Goal: Task Accomplishment & Management: Use online tool/utility

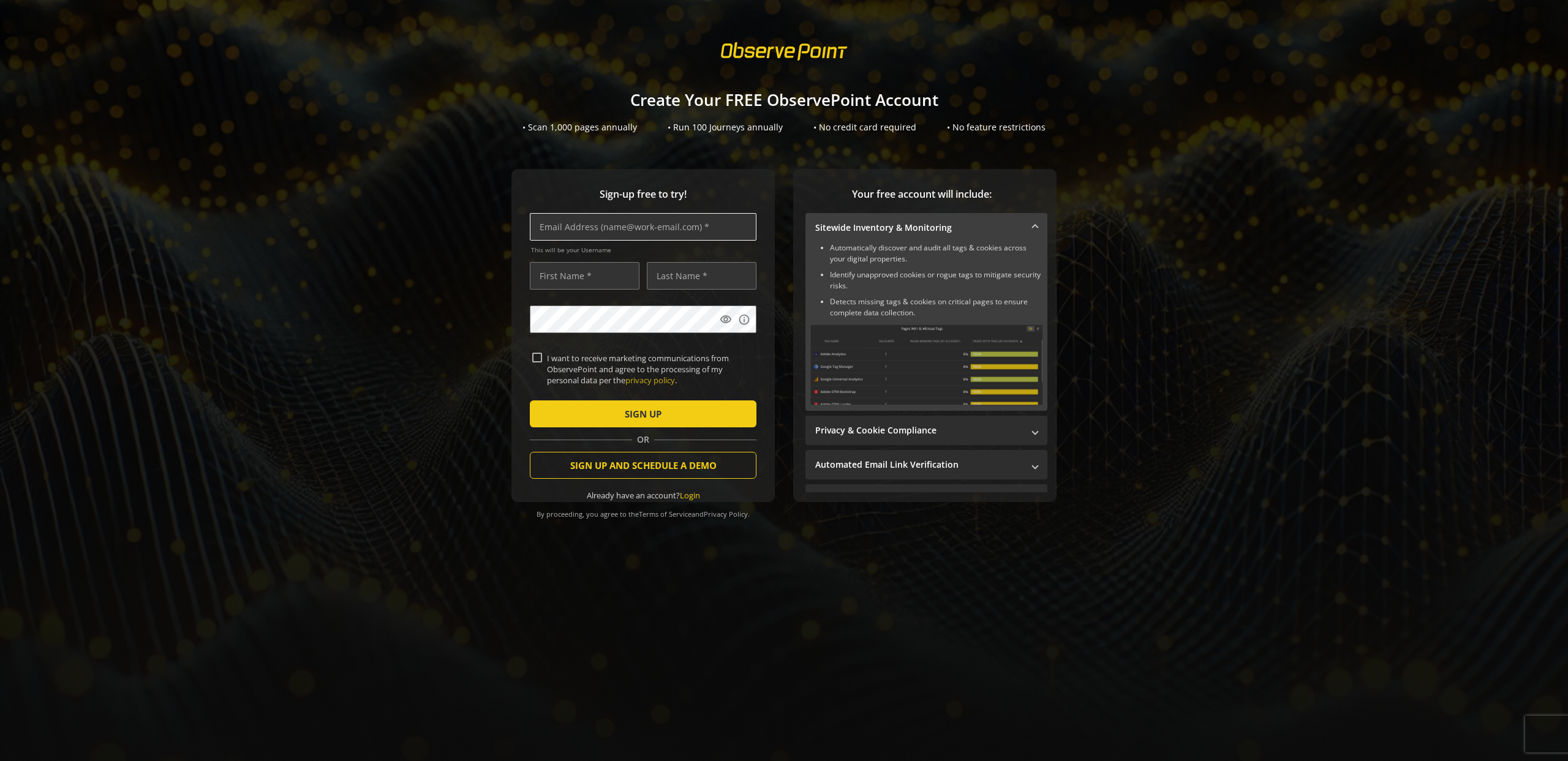
click at [623, 226] on input "text" at bounding box center [643, 227] width 227 height 28
click at [663, 235] on input "text" at bounding box center [643, 227] width 227 height 28
type input "[EMAIL_ADDRESS][PERSON_NAME][DOMAIN_NAME]"
type input "Joonas"
type input "[PERSON_NAME]"
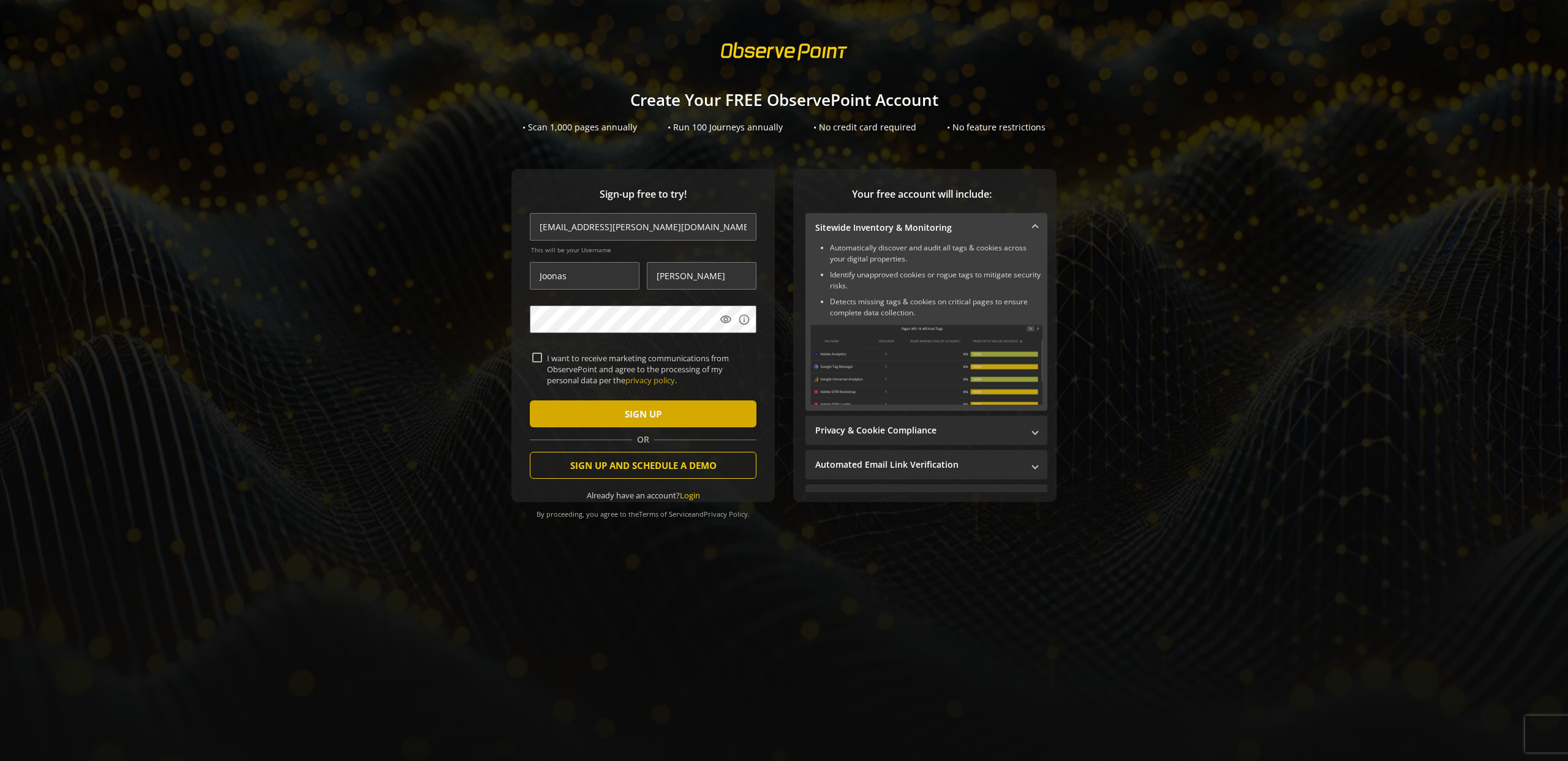
click at [702, 411] on span "submit" at bounding box center [643, 414] width 227 height 29
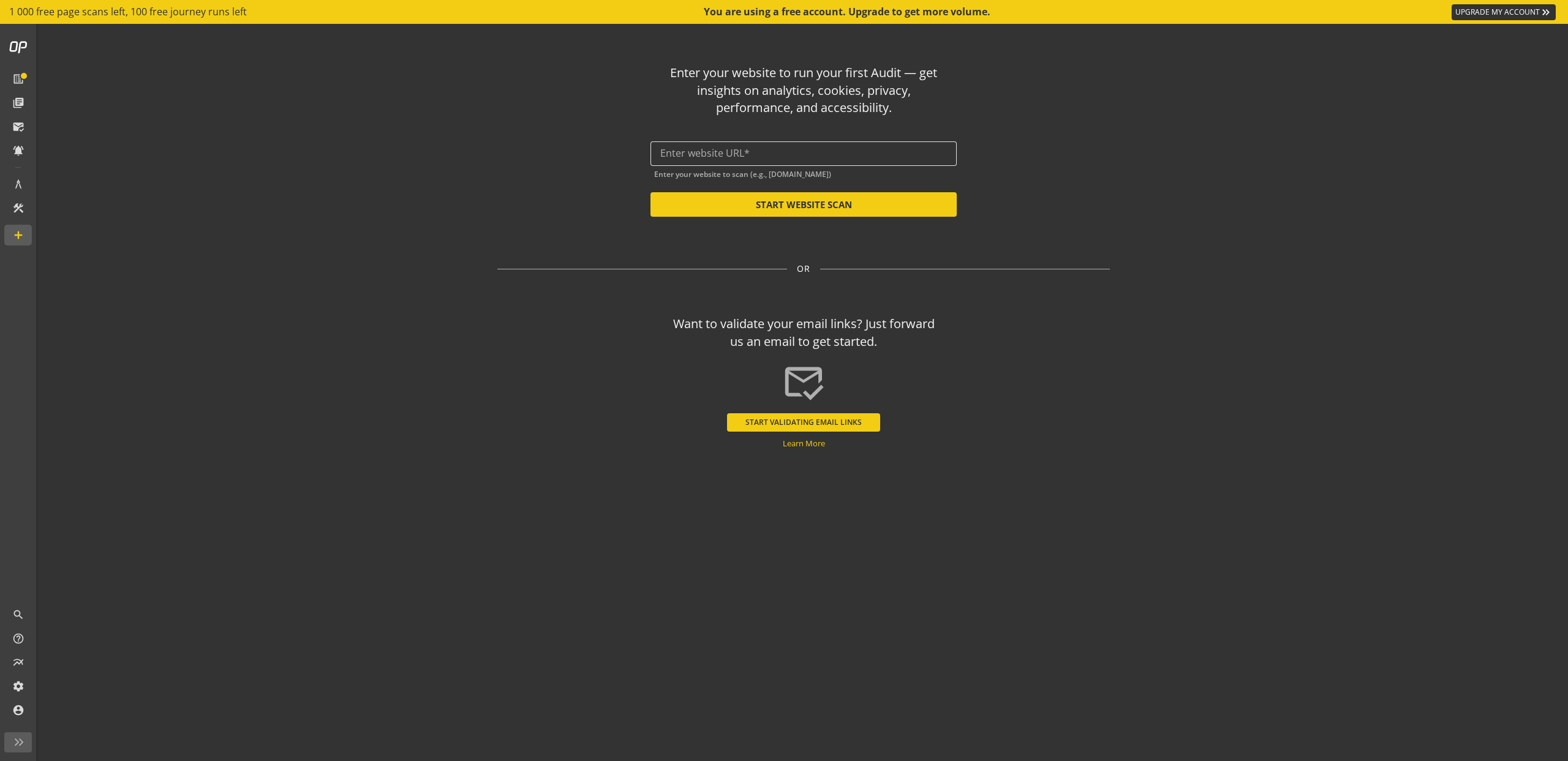
click at [825, 154] on input "text" at bounding box center [804, 153] width 287 height 12
paste input "[URL][DOMAIN_NAME]"
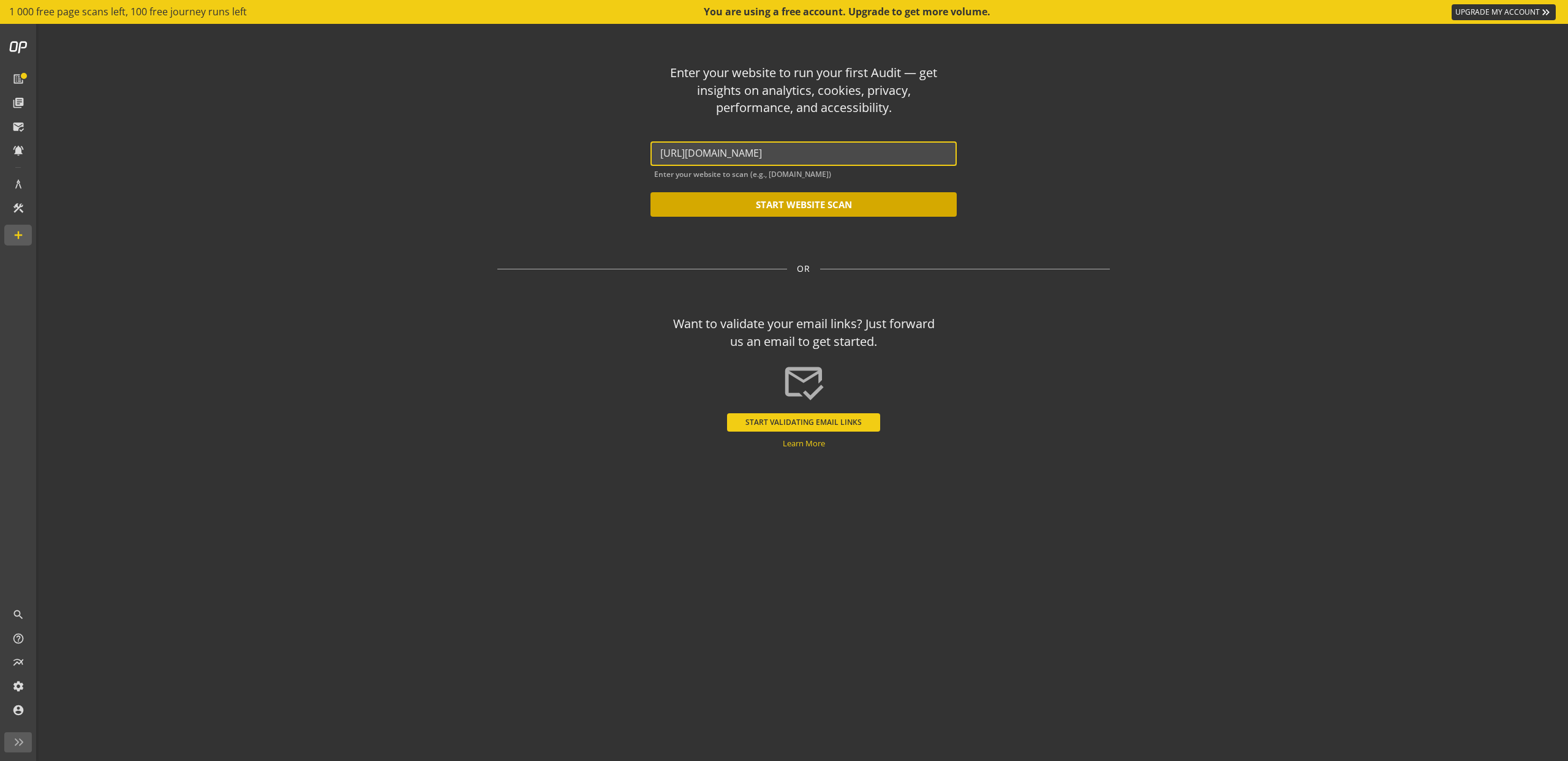
type input "[URL][DOMAIN_NAME]"
click at [847, 206] on button "START WEBSITE SCAN" at bounding box center [803, 205] width 306 height 25
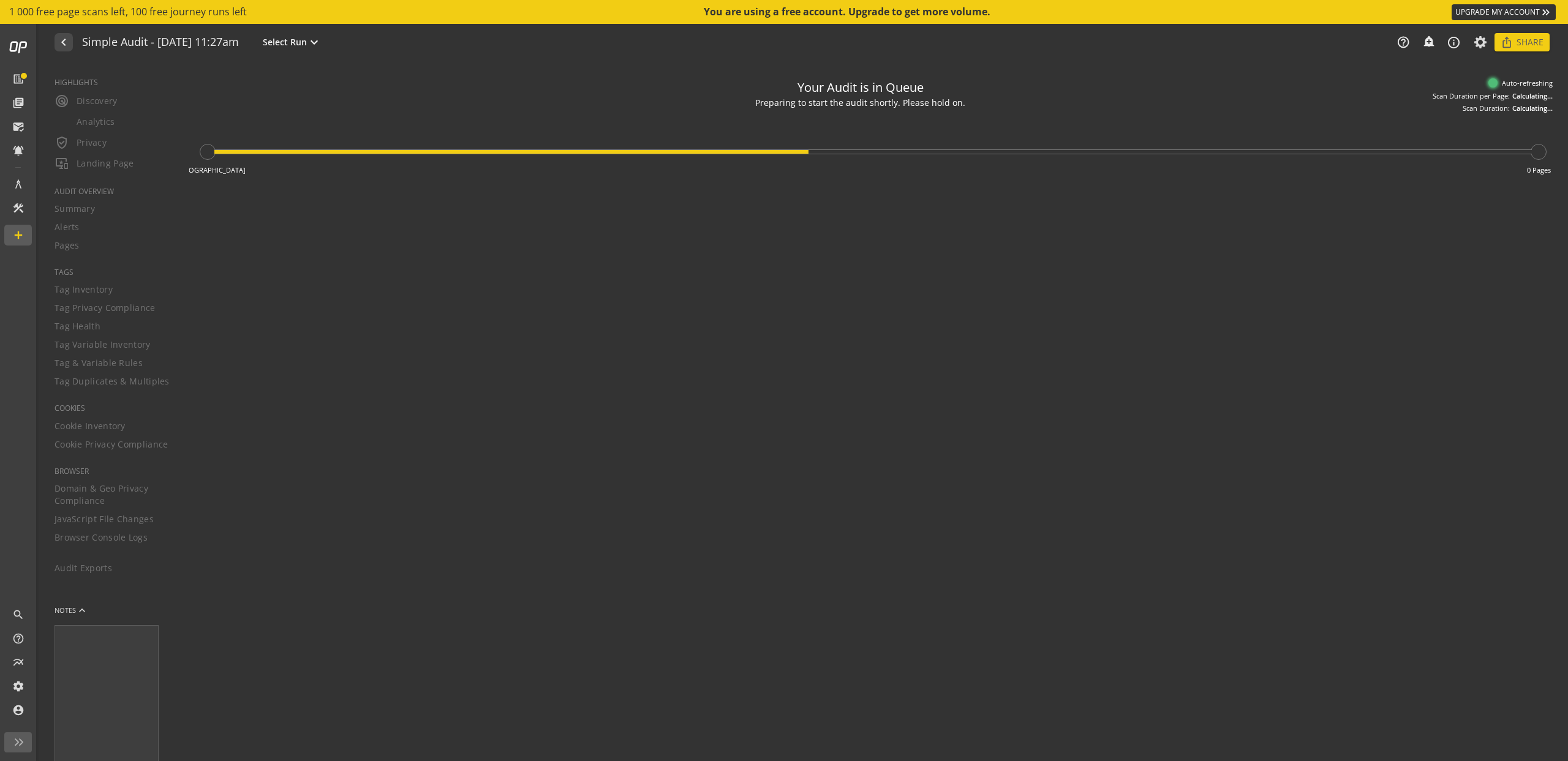
type textarea "Notes can include: -a description of what this audit is validating -changes in …"
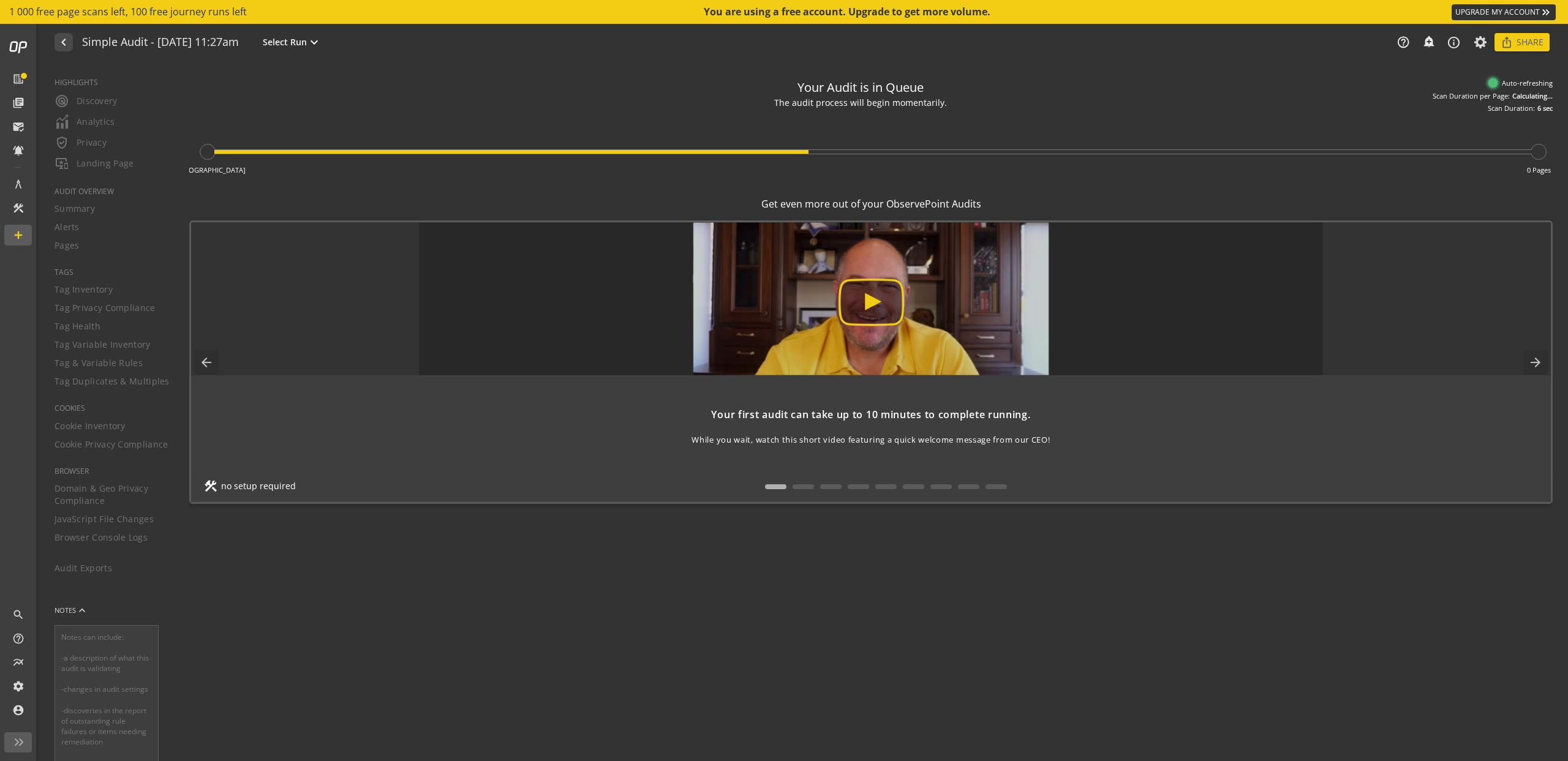
click at [870, 297] on img at bounding box center [871, 299] width 904 height 153
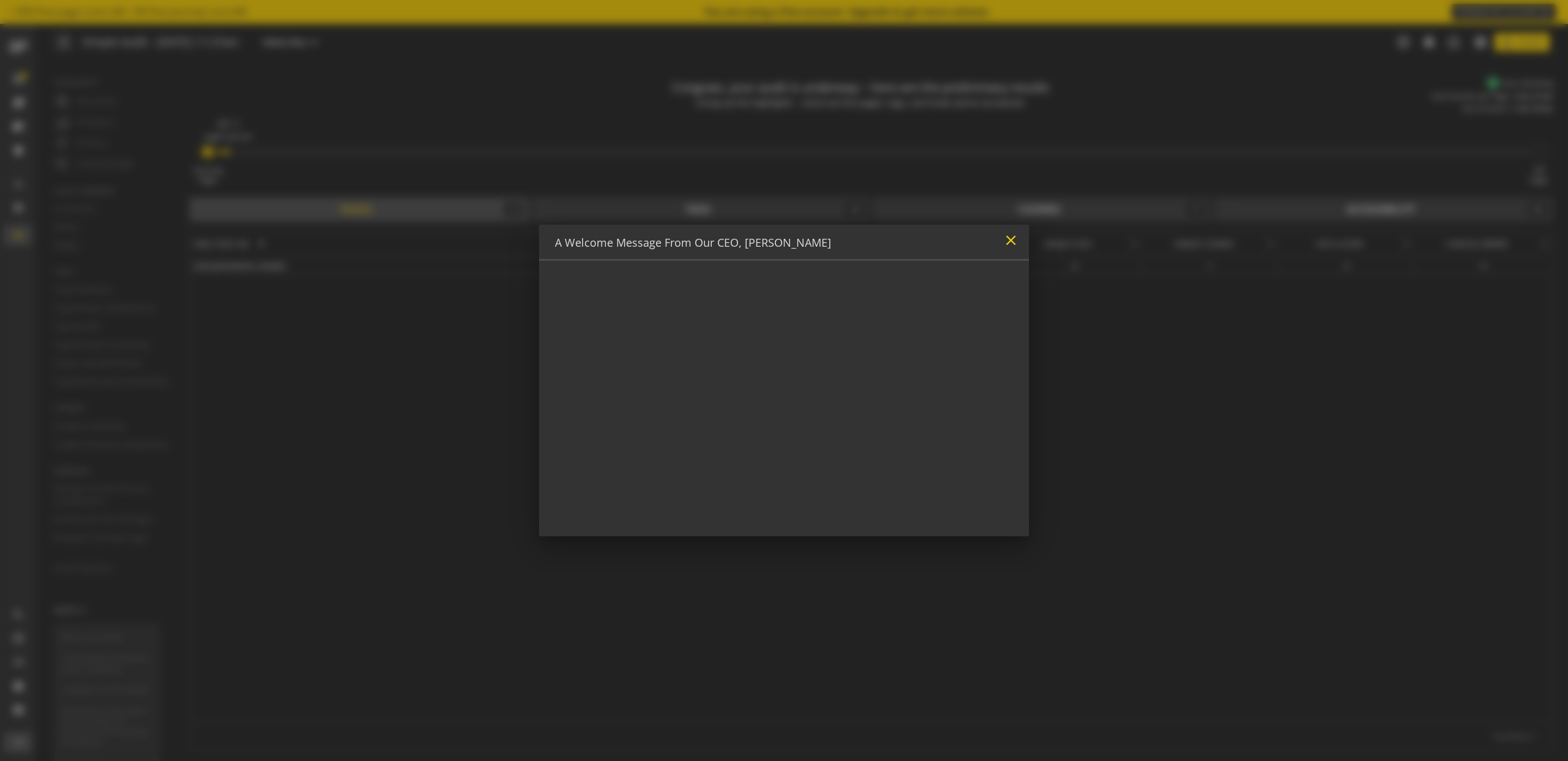
click at [1016, 239] on mat-icon "close" at bounding box center [1010, 240] width 16 height 16
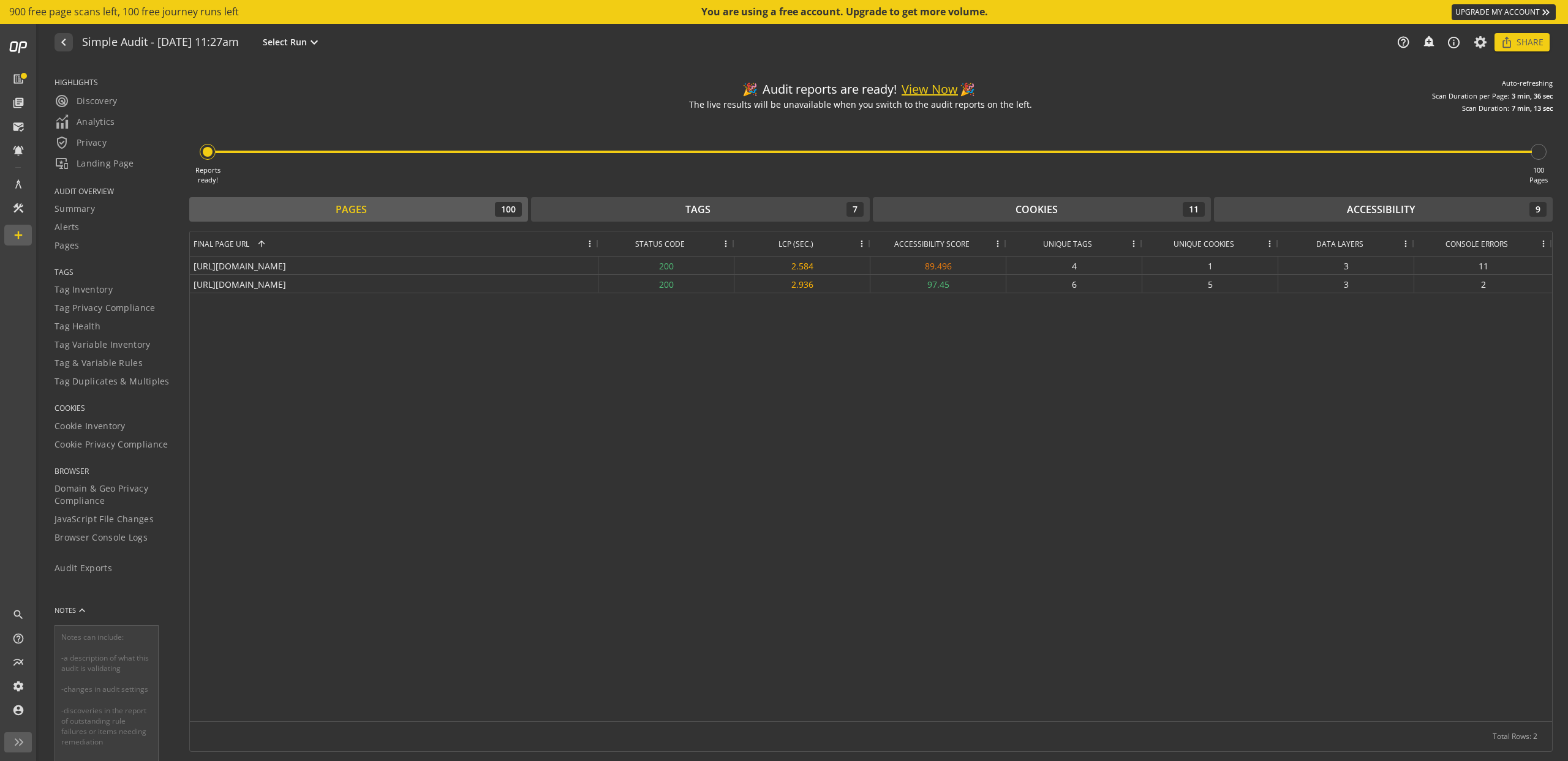
click at [912, 126] on div "Reports ready! 100 Pages" at bounding box center [871, 149] width 1363 height 72
click at [321, 45] on mat-icon "expand_more" at bounding box center [314, 42] width 15 height 15
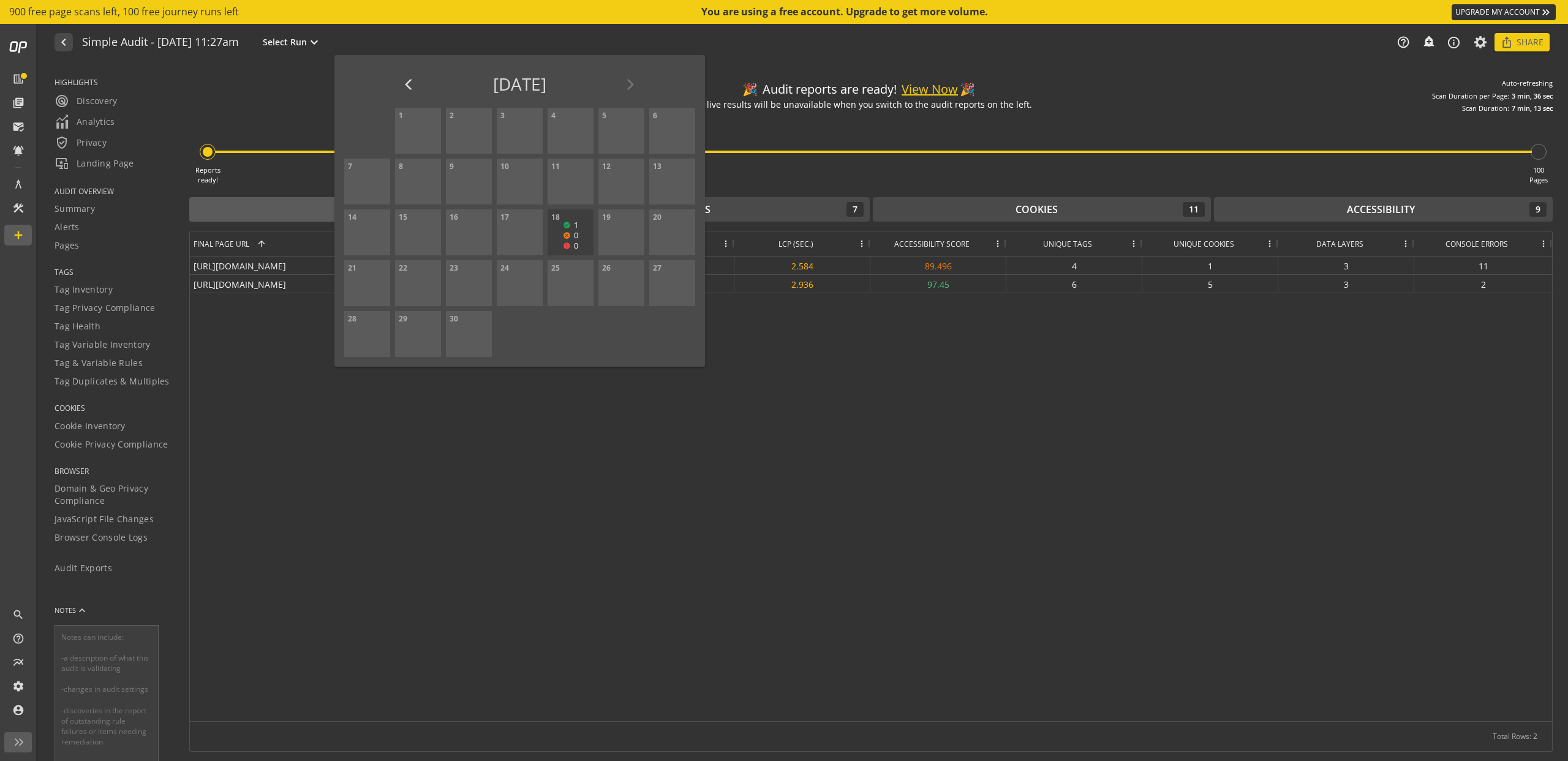
click at [435, 37] on div at bounding box center [784, 380] width 1568 height 761
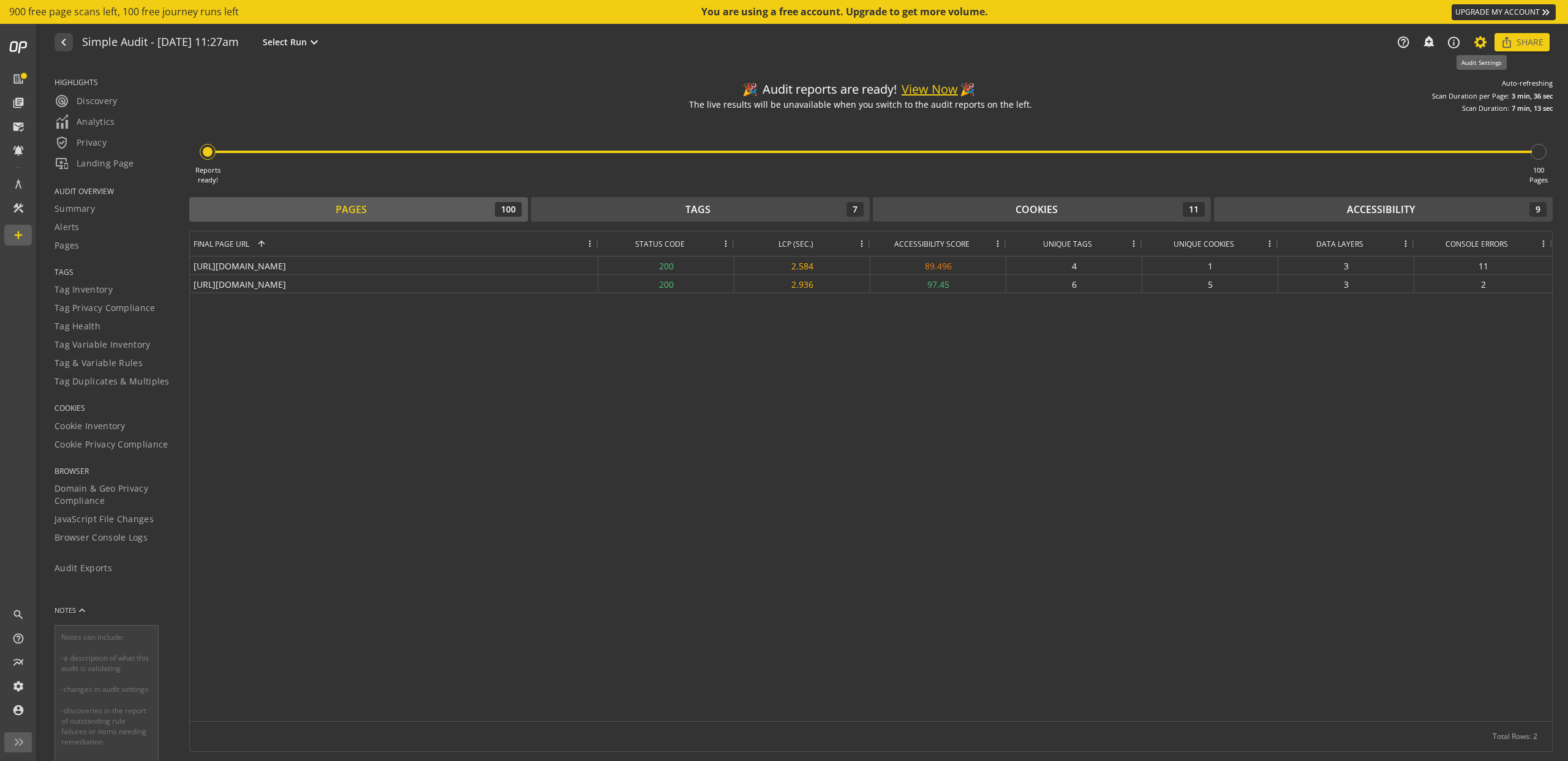
click at [1487, 43] on icon at bounding box center [1481, 42] width 15 height 8
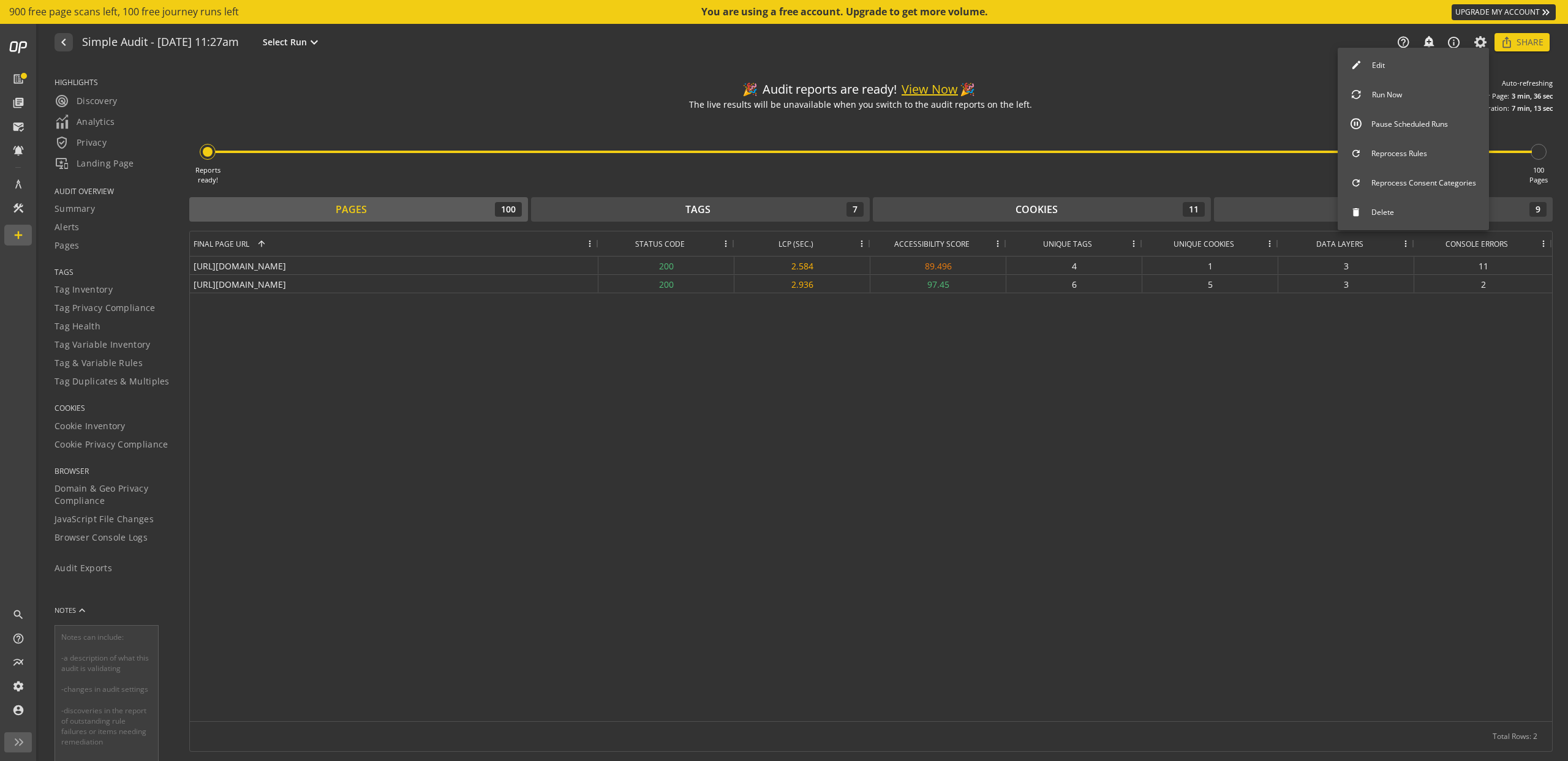
click at [1354, 379] on div at bounding box center [784, 380] width 1568 height 761
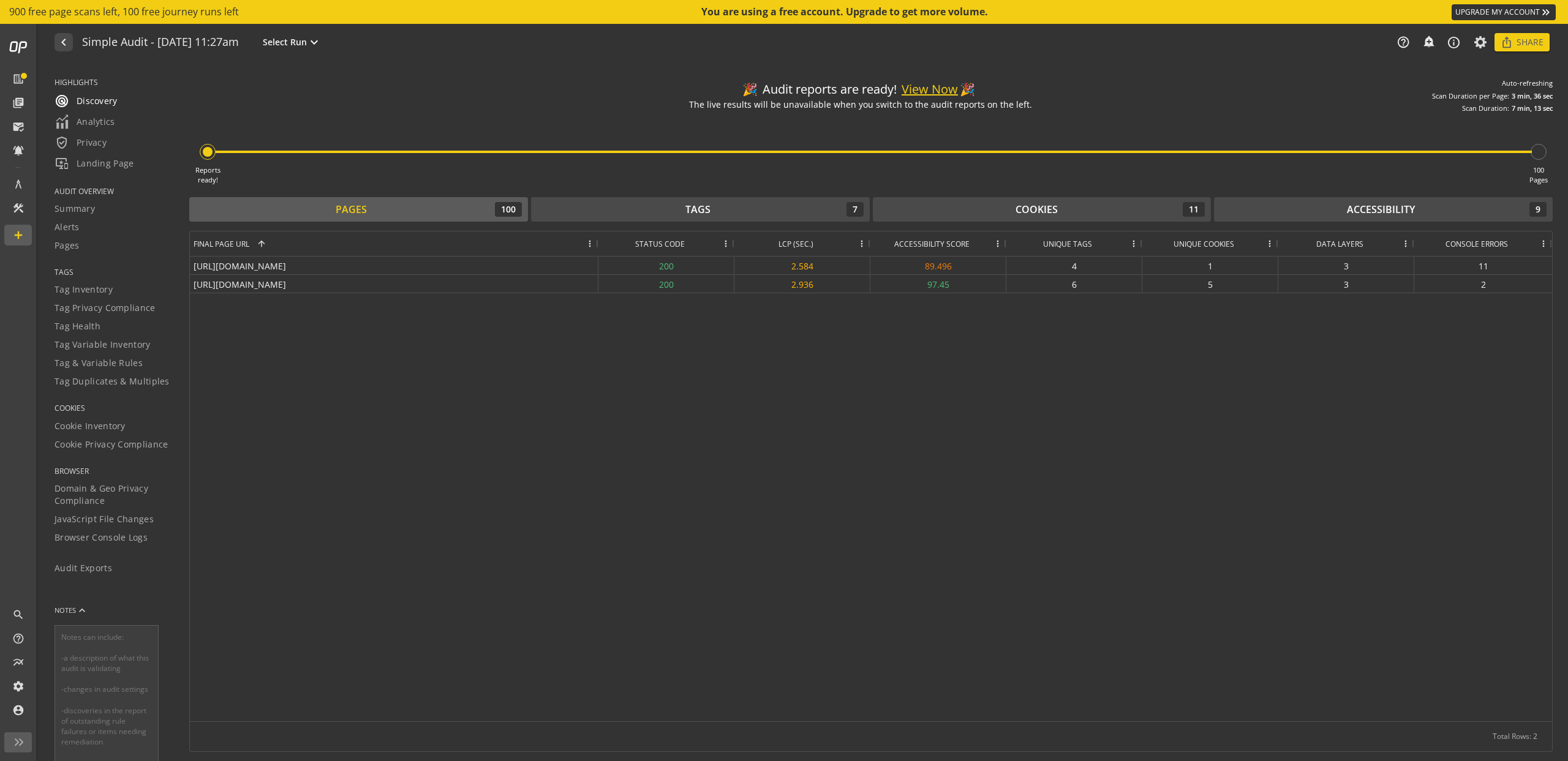
drag, startPoint x: 73, startPoint y: 100, endPoint x: 247, endPoint y: 83, distance: 174.8
click at [249, 88] on div "HIGHLIGHTS radar Discovery Analytics verified_user Privacy important_devices La…" at bounding box center [804, 412] width 1529 height 698
click at [321, 270] on div "[URL][DOMAIN_NAME]" at bounding box center [394, 265] width 408 height 18
click at [512, 211] on div "100" at bounding box center [508, 209] width 27 height 15
click at [1477, 45] on icon at bounding box center [1481, 42] width 15 height 8
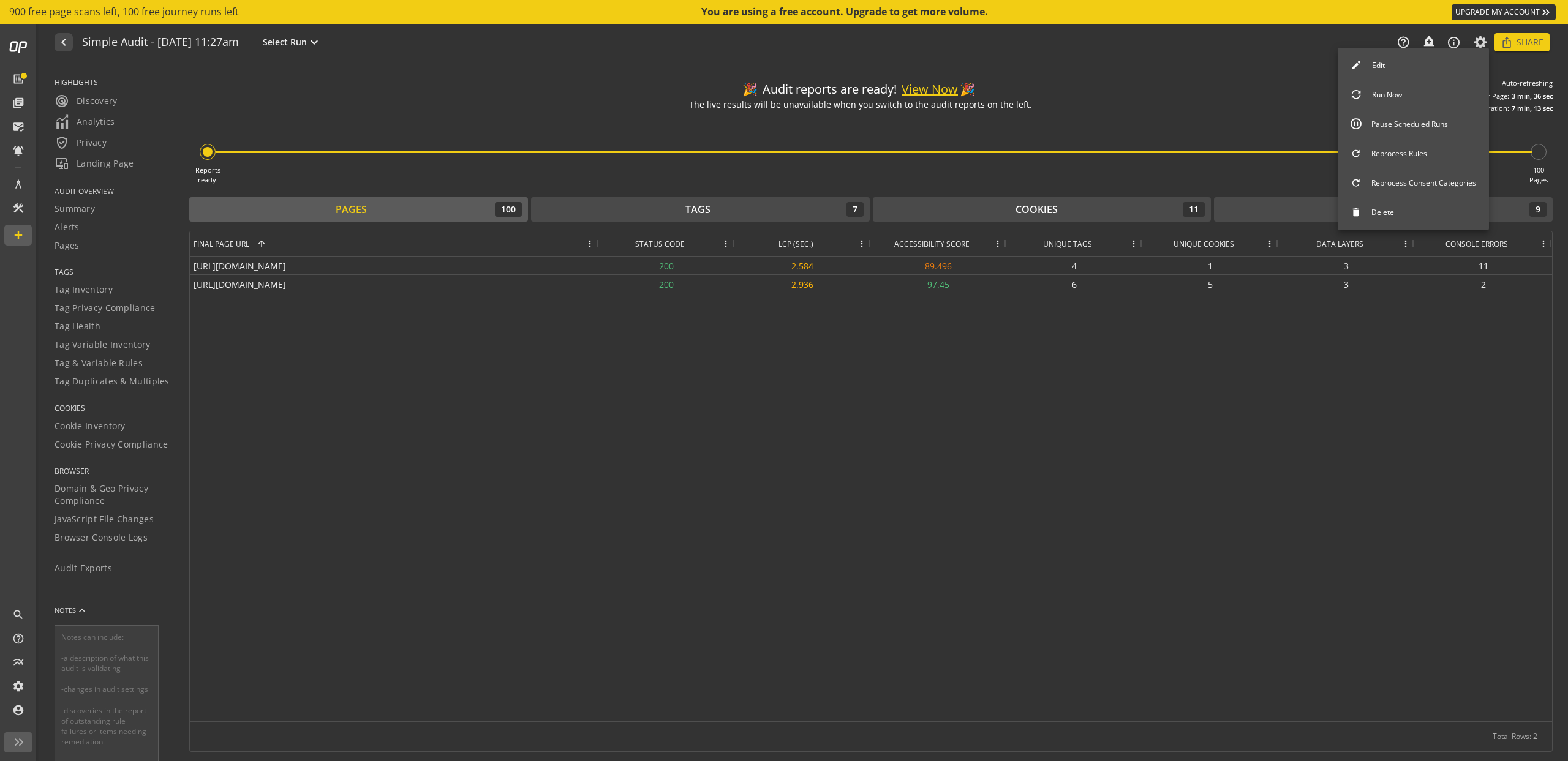
click at [1372, 60] on button "Edit" at bounding box center [1413, 65] width 151 height 25
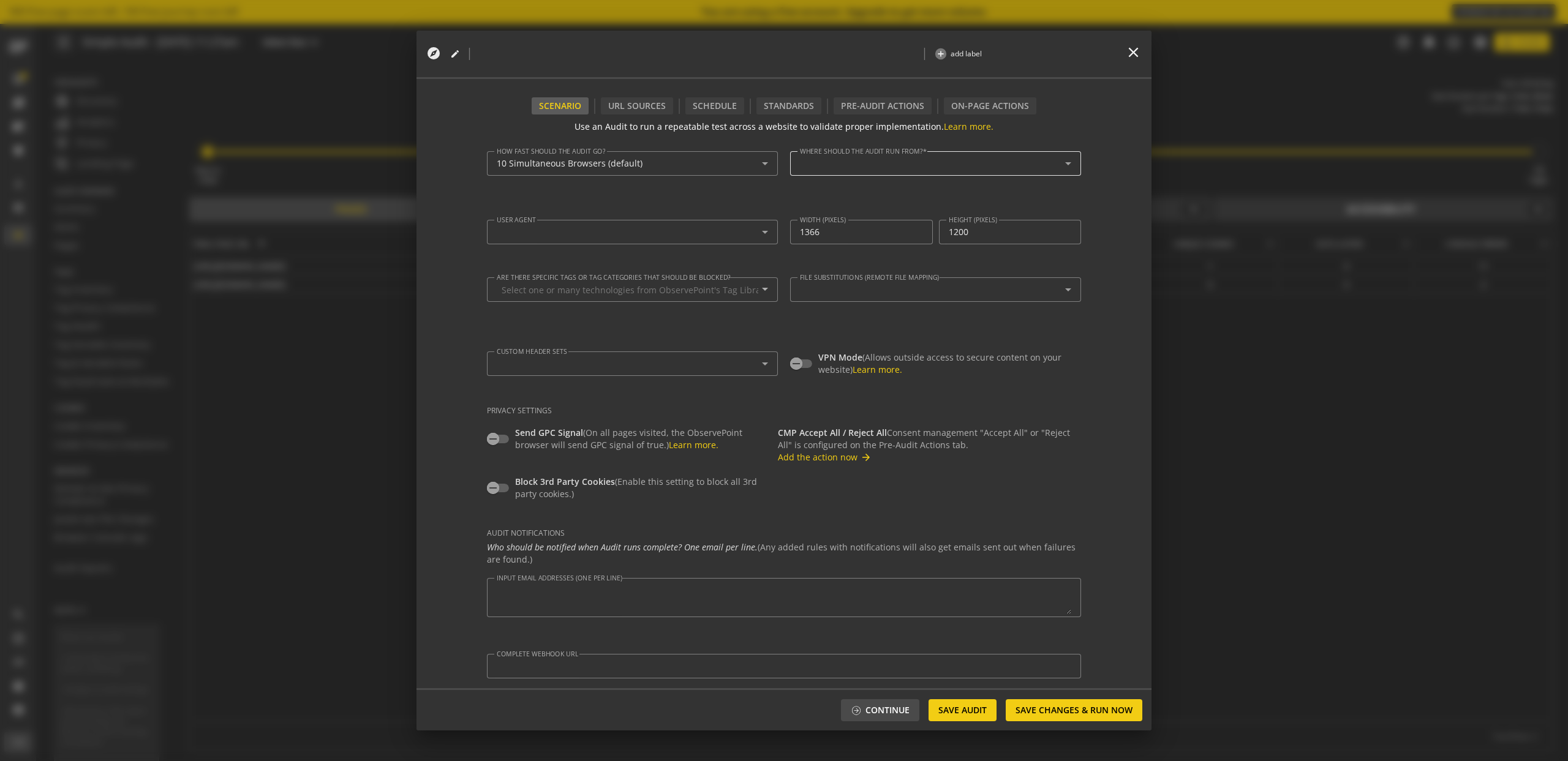
type textarea "[EMAIL_ADDRESS][PERSON_NAME][DOMAIN_NAME]"
click at [906, 165] on mat-select-trigger "[GEOGRAPHIC_DATA], [US_STATE]" at bounding box center [932, 164] width 265 height 11
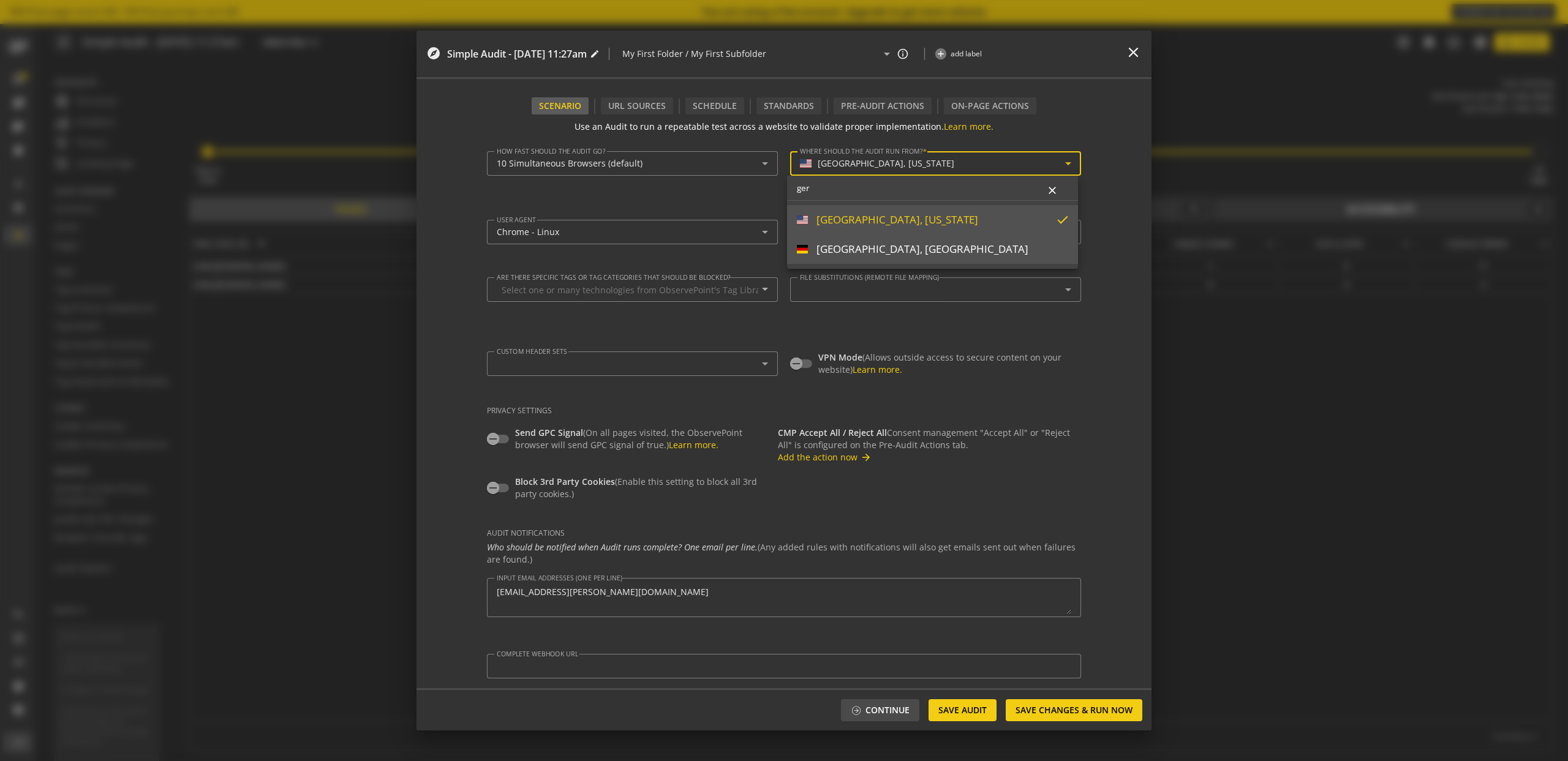
type input "ger"
click at [891, 247] on div "[GEOGRAPHIC_DATA], [GEOGRAPHIC_DATA]" at bounding box center [922, 249] width 212 height 13
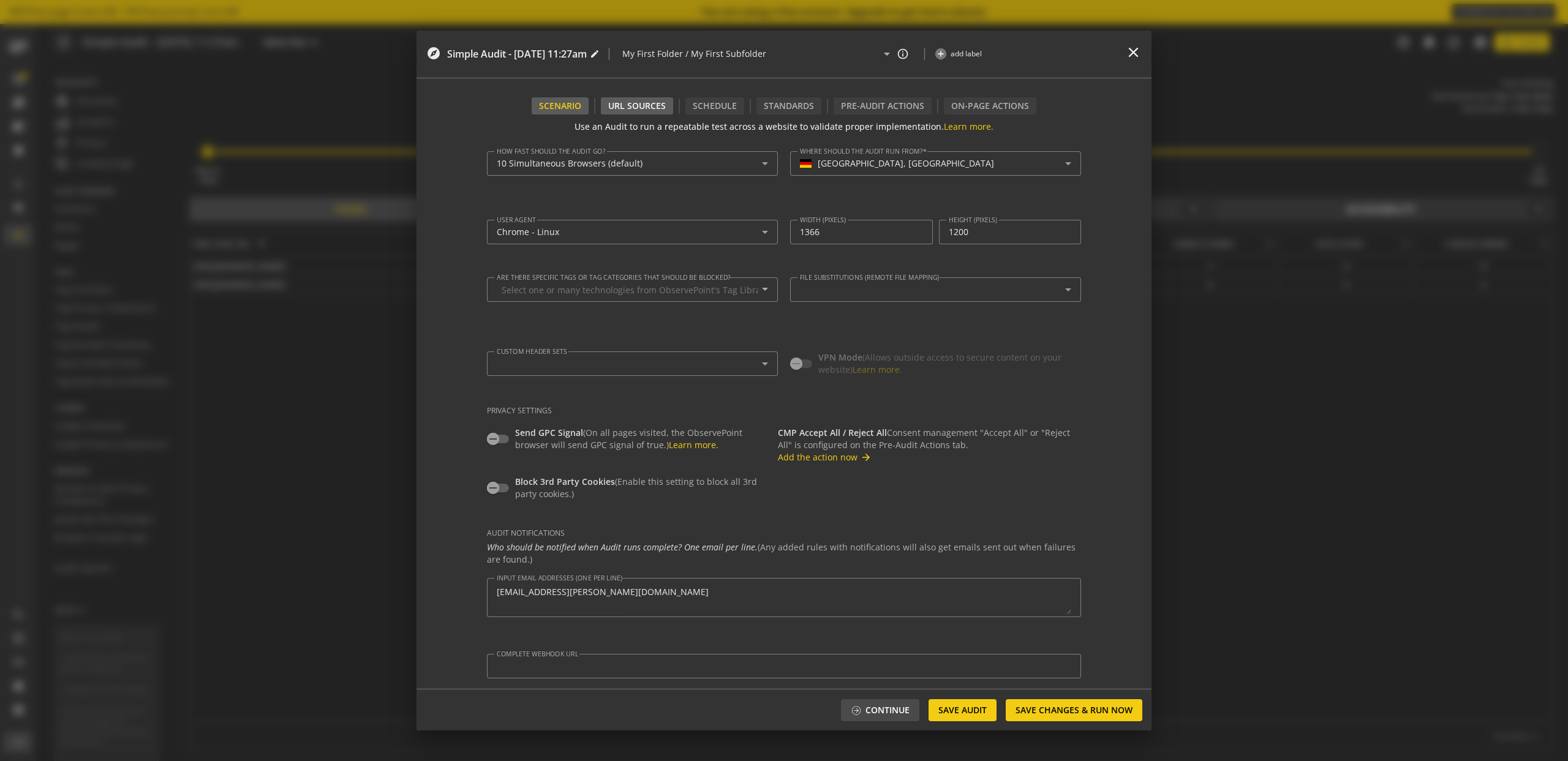
click at [649, 109] on div "URL Sources" at bounding box center [637, 106] width 72 height 17
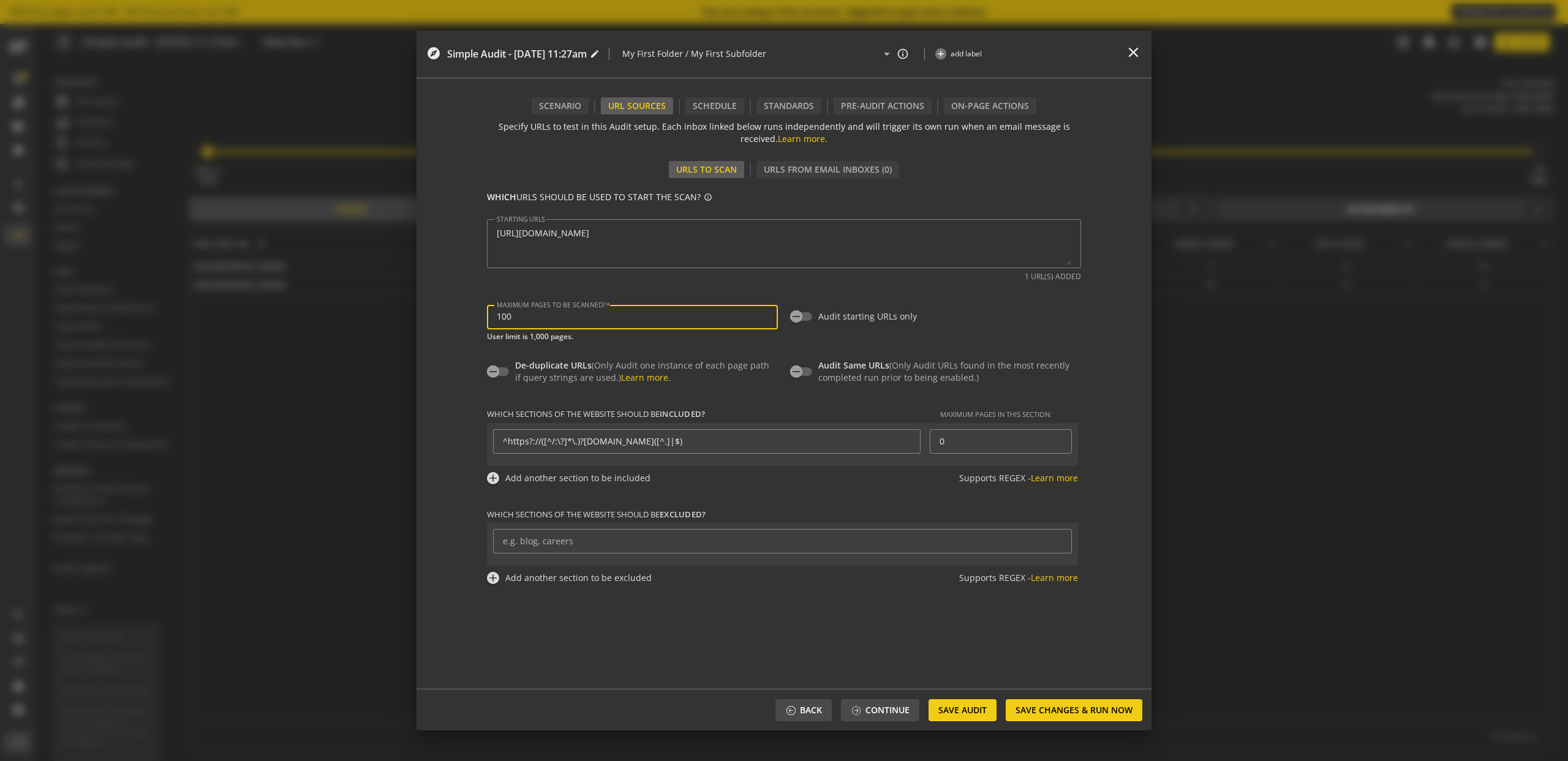
drag, startPoint x: 588, startPoint y: 318, endPoint x: 378, endPoint y: 308, distance: 210.2
click at [379, 307] on div "explore Simple Audit - [DATE] 11:27am edit | My First Folder / My First Subfold…" at bounding box center [784, 380] width 1568 height 761
type input "300"
click at [442, 300] on form "Use an Audit to run a repeatable test across a website to validate proper imple…" at bounding box center [784, 401] width 735 height 574
click at [560, 109] on div "Scenario" at bounding box center [560, 106] width 57 height 17
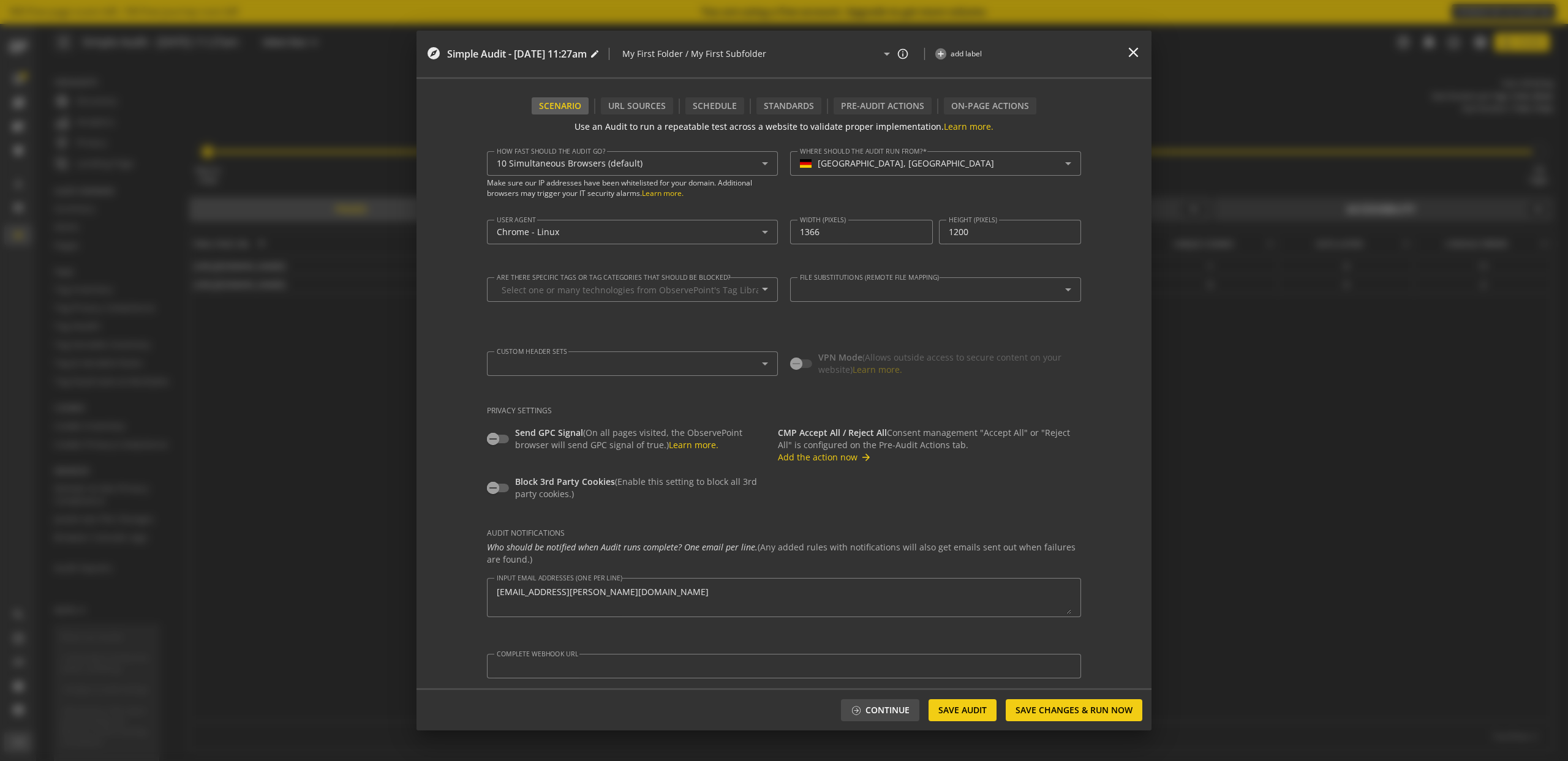
scroll to position [1, 0]
click at [636, 103] on div "URL Sources" at bounding box center [637, 106] width 72 height 17
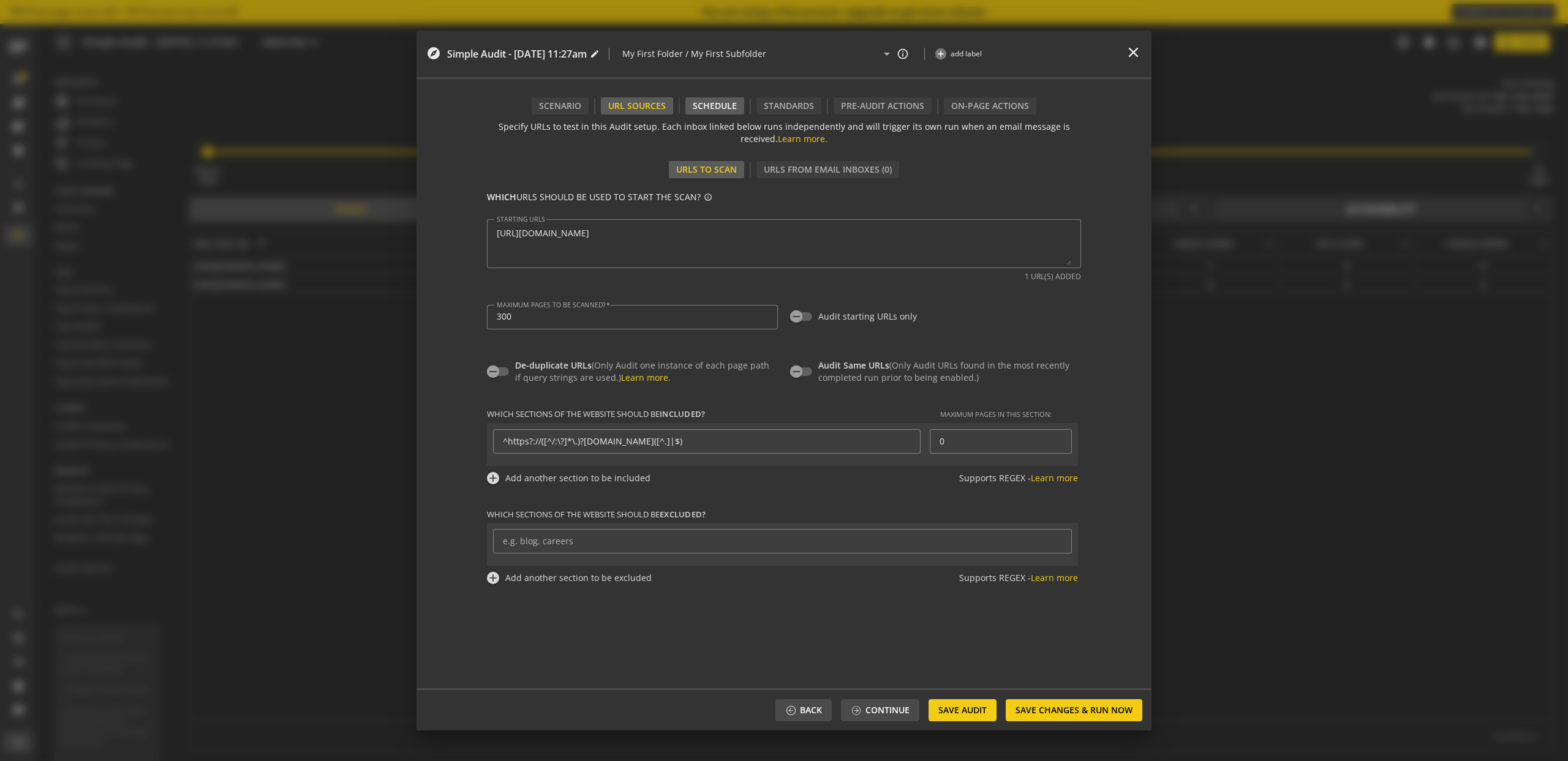
click at [688, 107] on div "Schedule" at bounding box center [714, 106] width 59 height 17
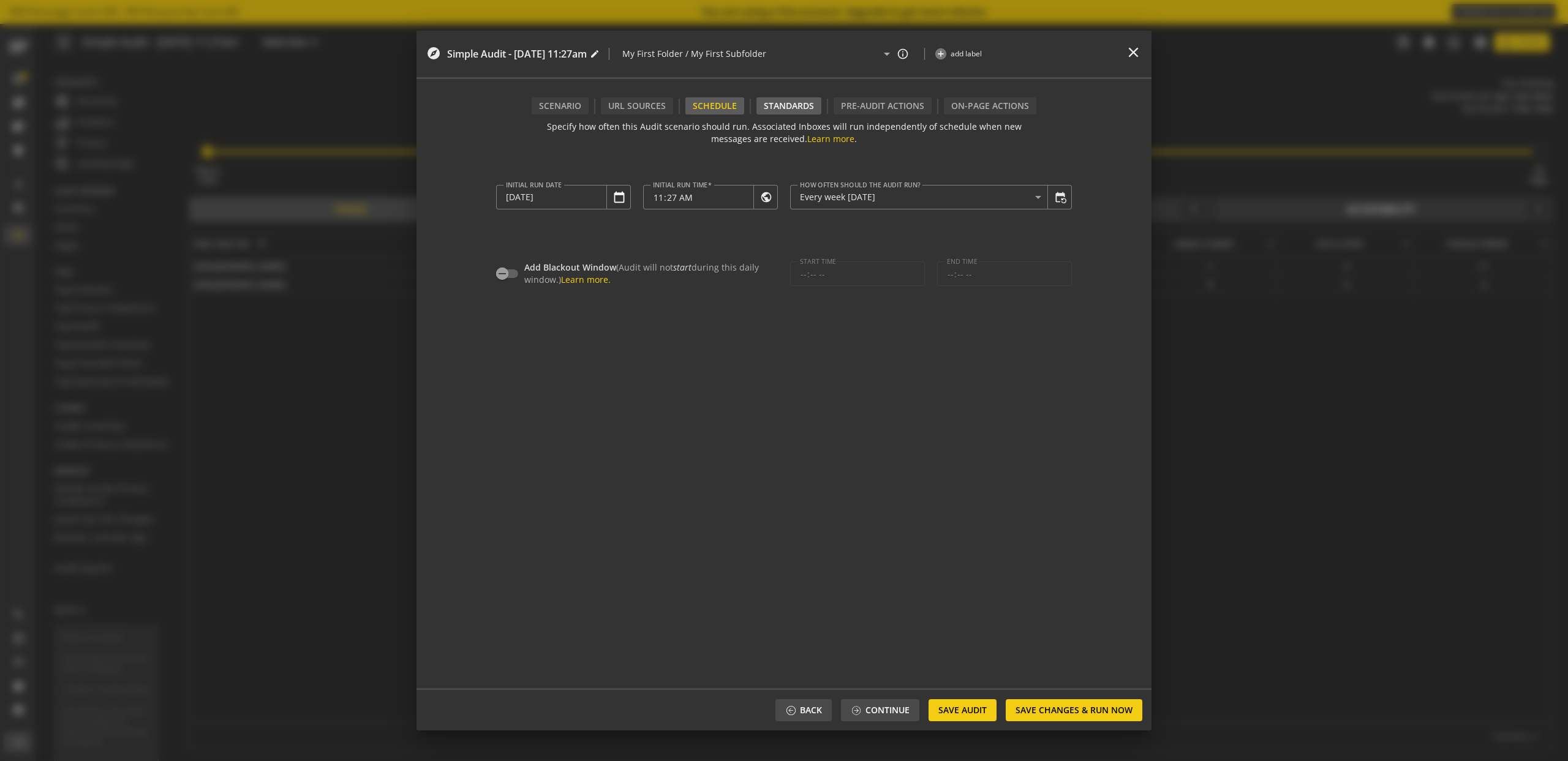
click at [760, 109] on div "Standards" at bounding box center [789, 106] width 65 height 17
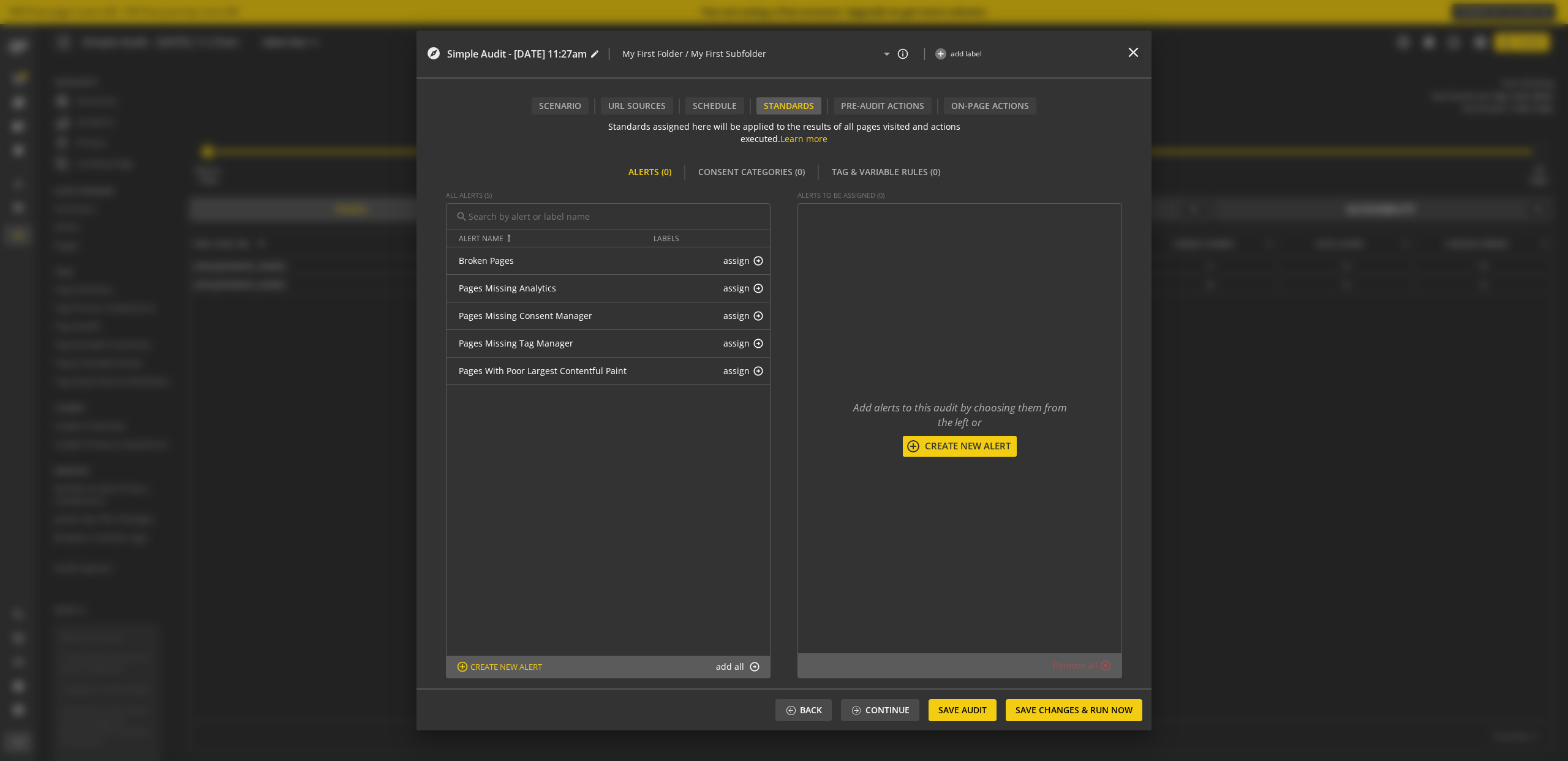
click at [733, 666] on button "add all arrow_circle_up" at bounding box center [737, 666] width 52 height 13
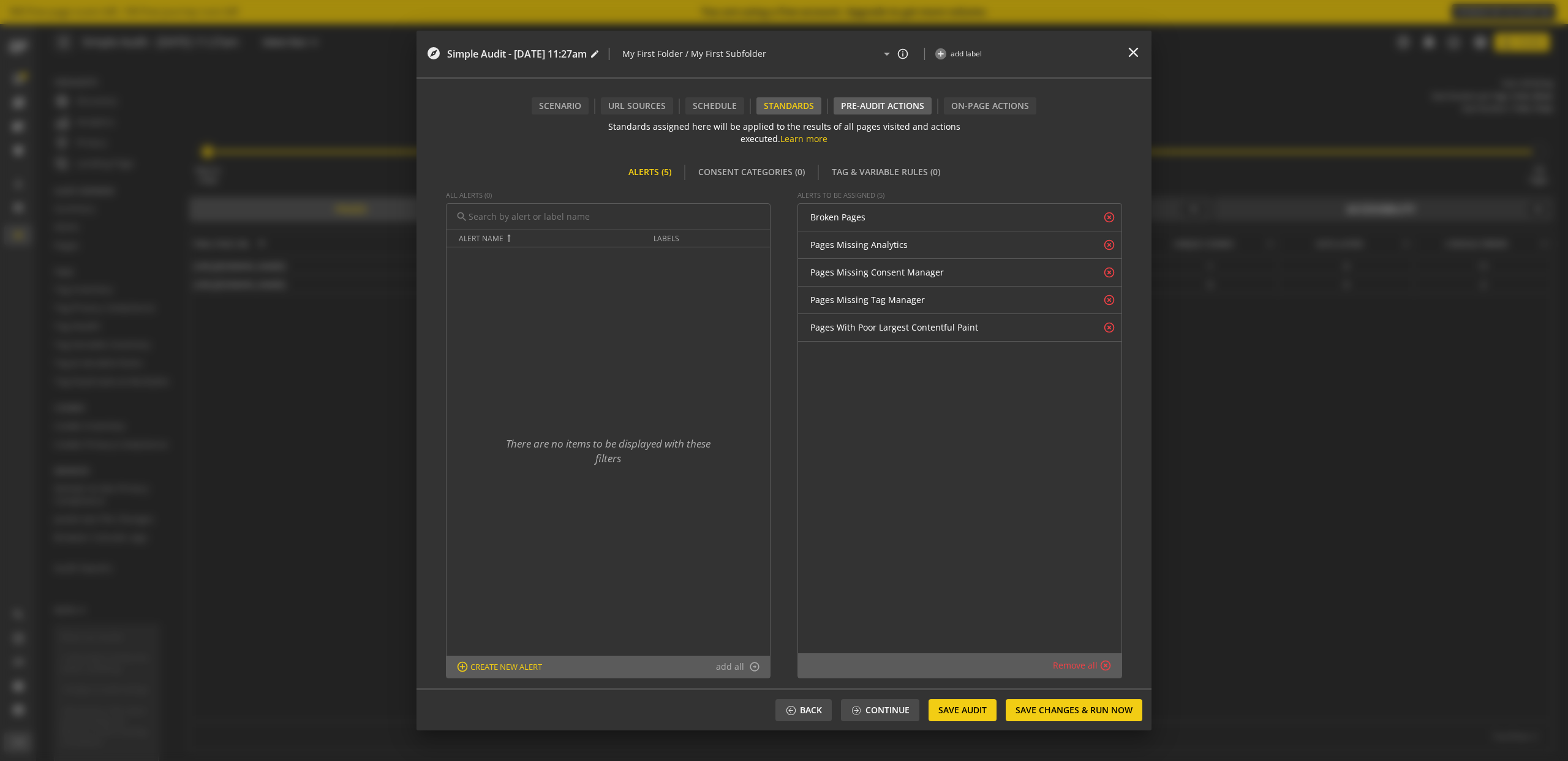
click at [871, 108] on div "Pre-audit Actions" at bounding box center [882, 106] width 98 height 17
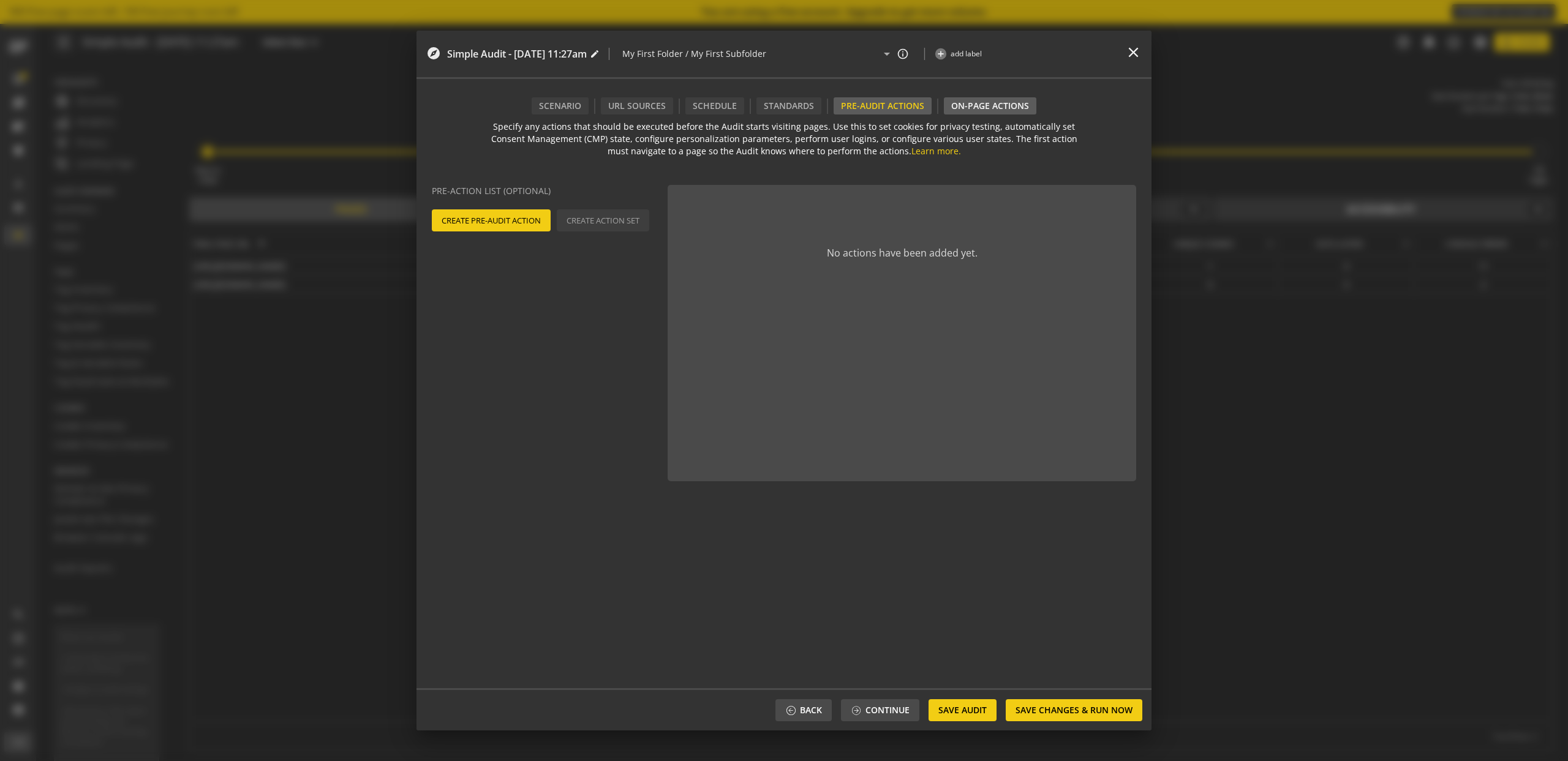
click at [990, 103] on div "On-Page Actions" at bounding box center [990, 106] width 92 height 17
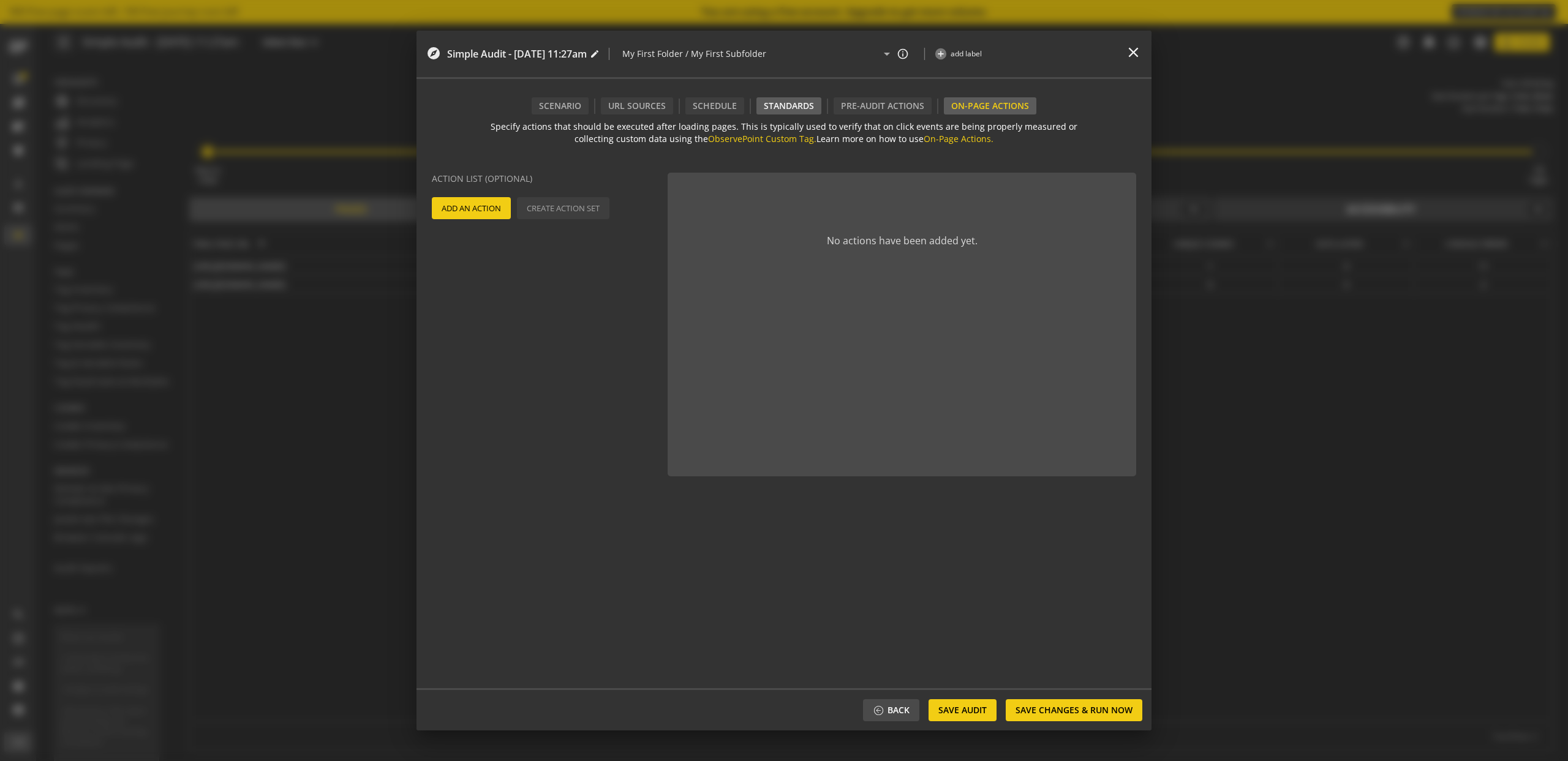
drag, startPoint x: 797, startPoint y: 107, endPoint x: 760, endPoint y: 103, distance: 37.2
click at [797, 107] on div "Standards" at bounding box center [789, 106] width 65 height 17
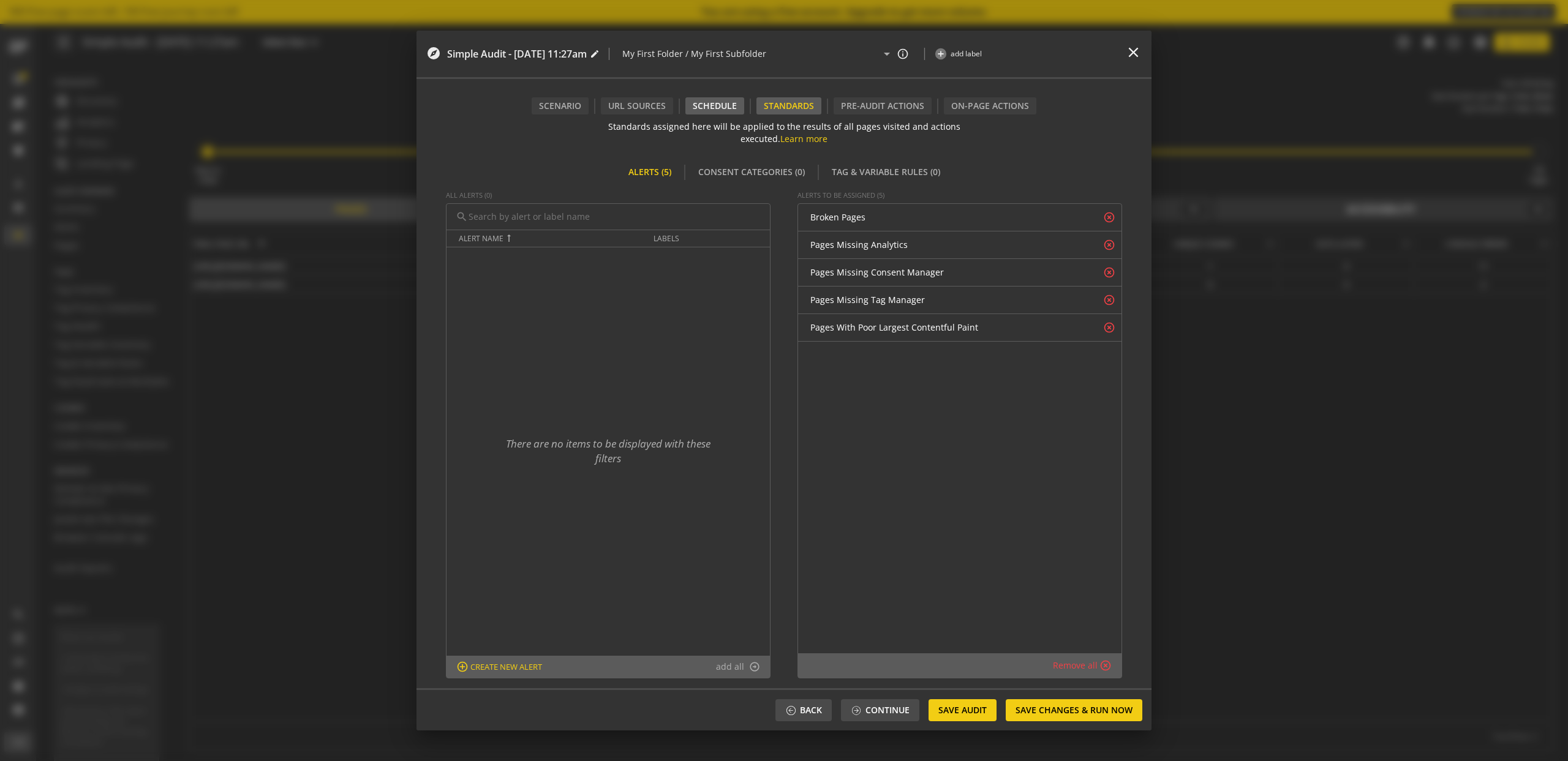
click at [727, 103] on div "Schedule" at bounding box center [714, 106] width 59 height 17
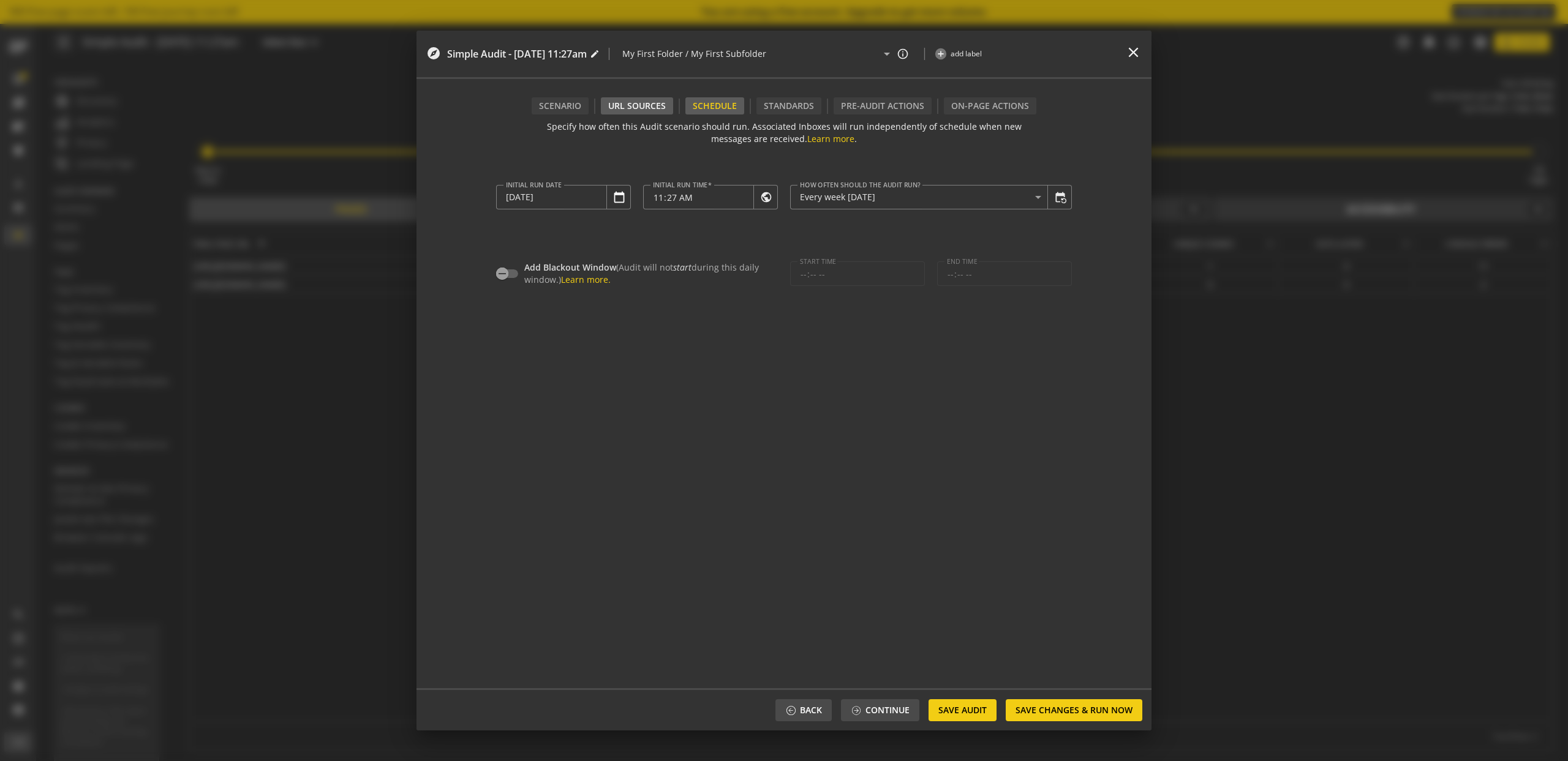
click at [644, 103] on div "URL Sources" at bounding box center [637, 106] width 72 height 17
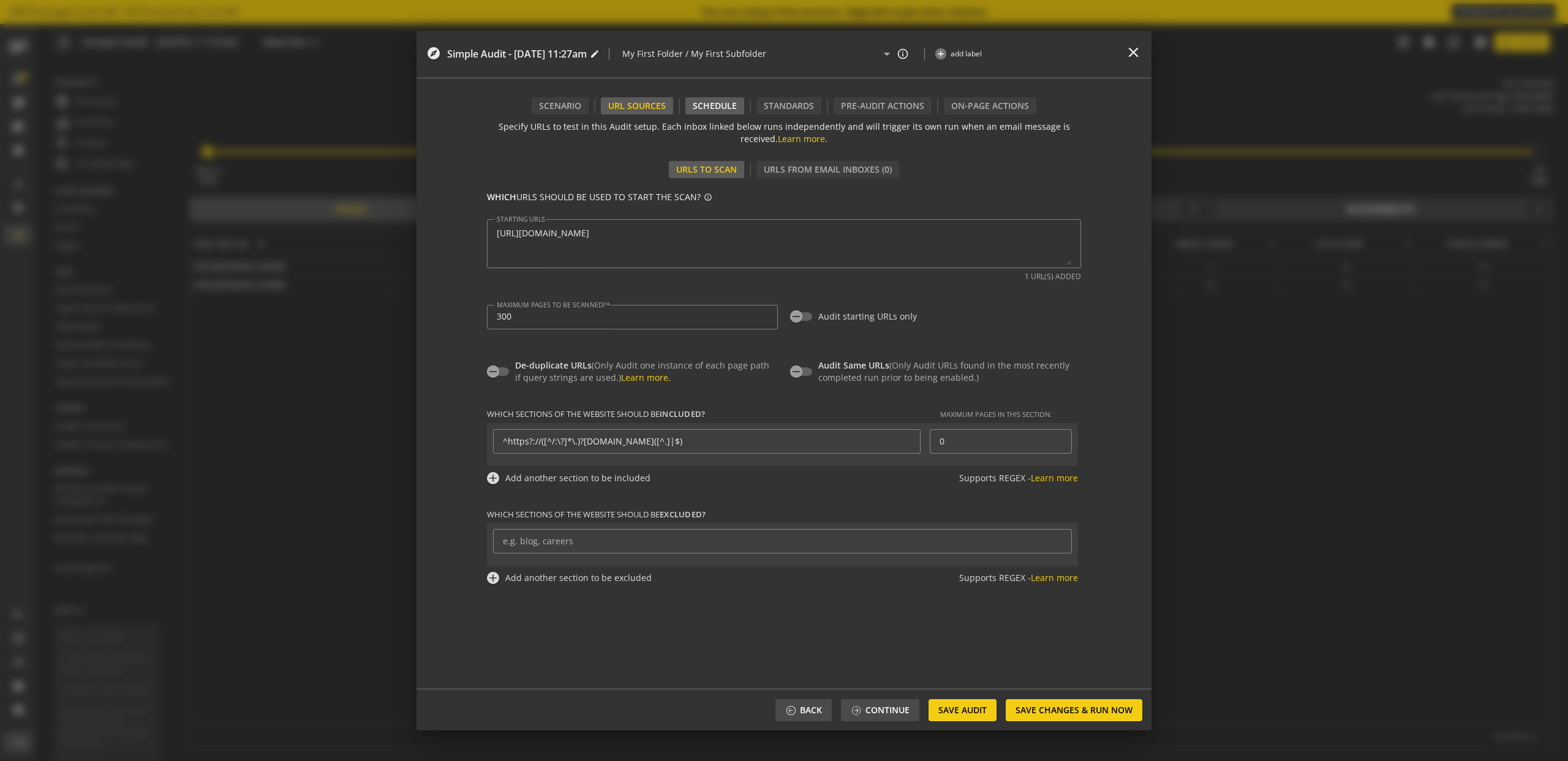
click at [719, 106] on div "Schedule" at bounding box center [714, 106] width 59 height 17
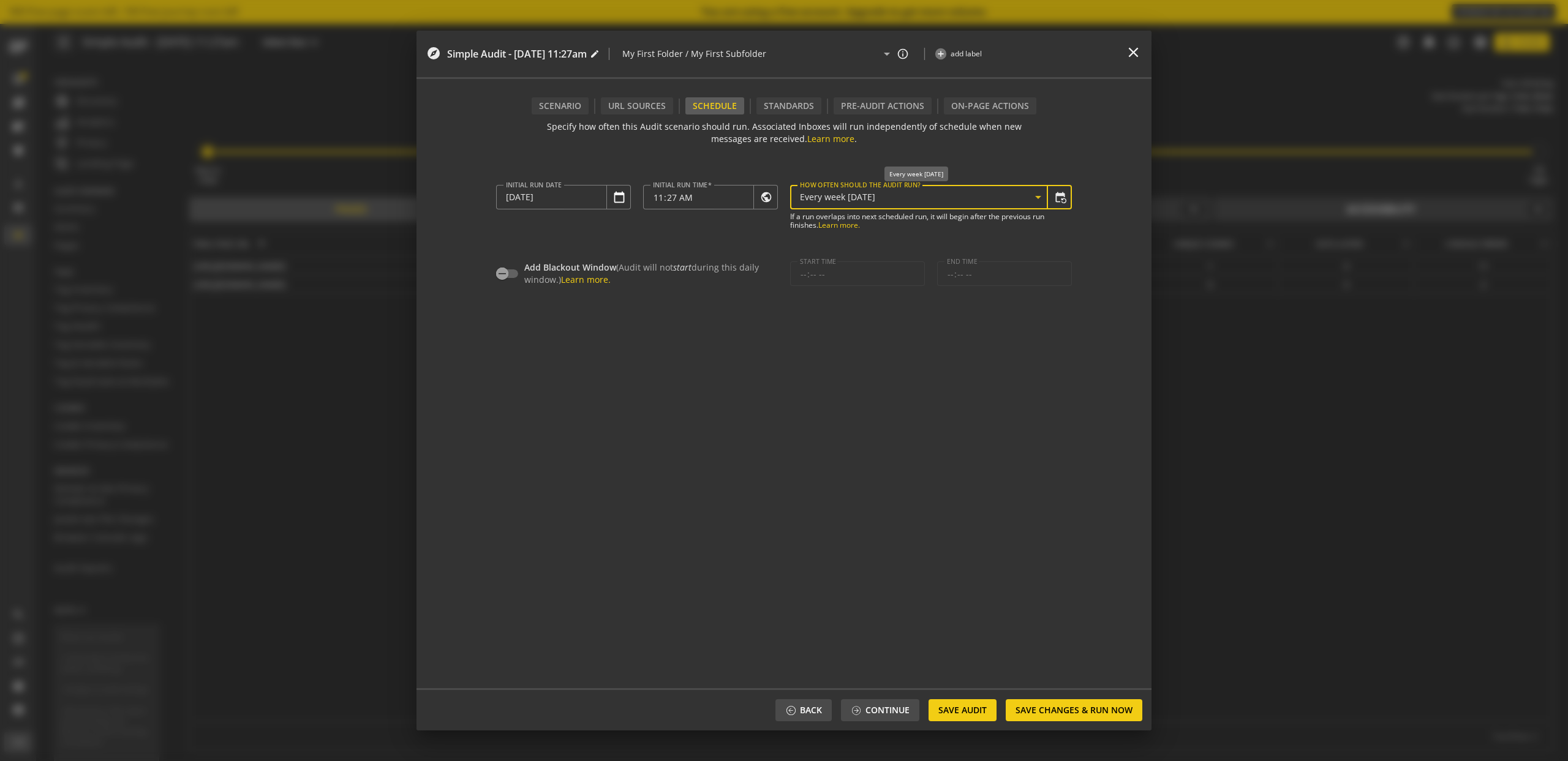
click at [940, 200] on div "Every week [DATE]" at bounding box center [917, 198] width 235 height 11
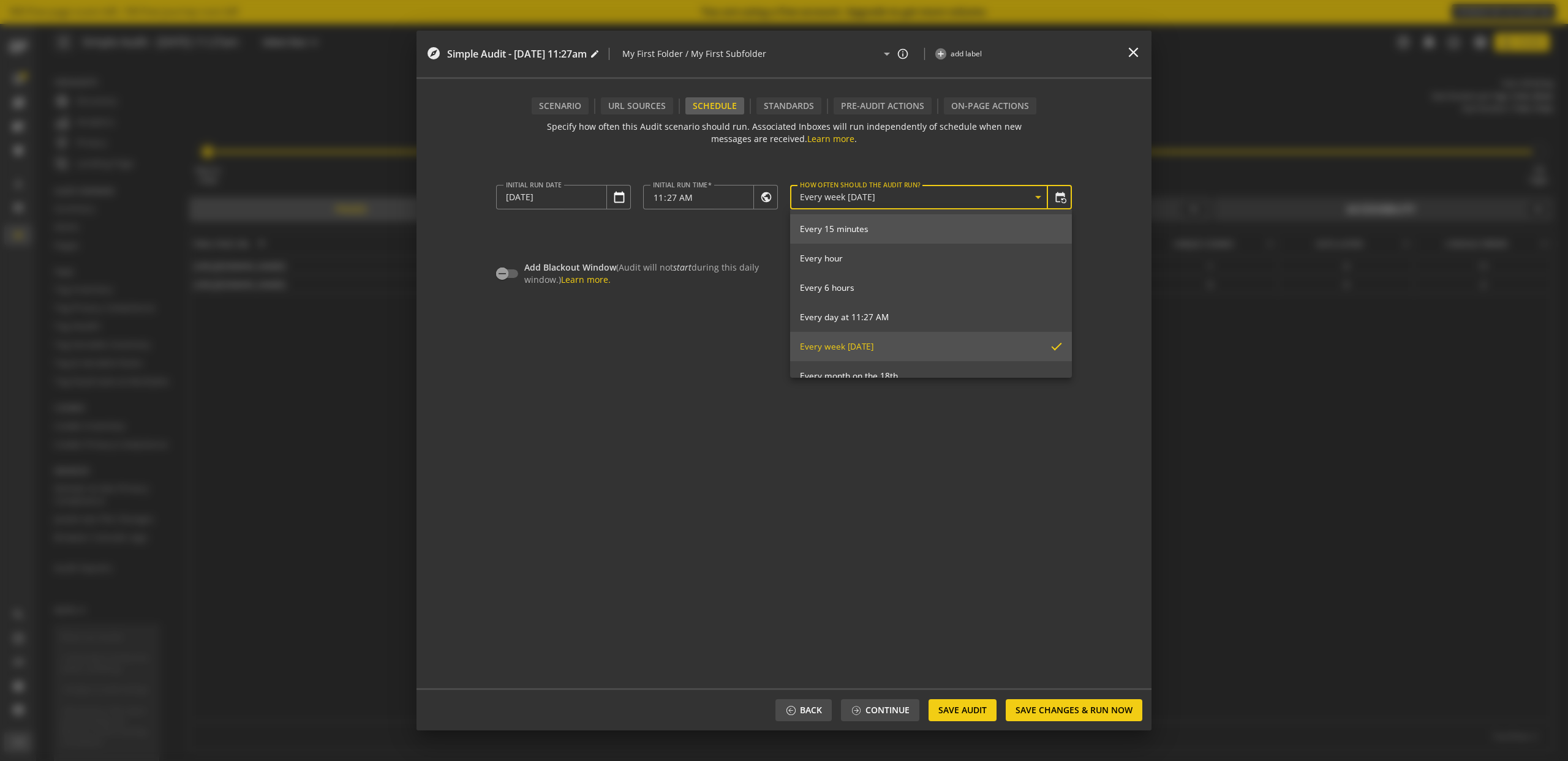
scroll to position [136, 0]
click at [857, 356] on span "Unscheduled" at bounding box center [931, 358] width 262 height 11
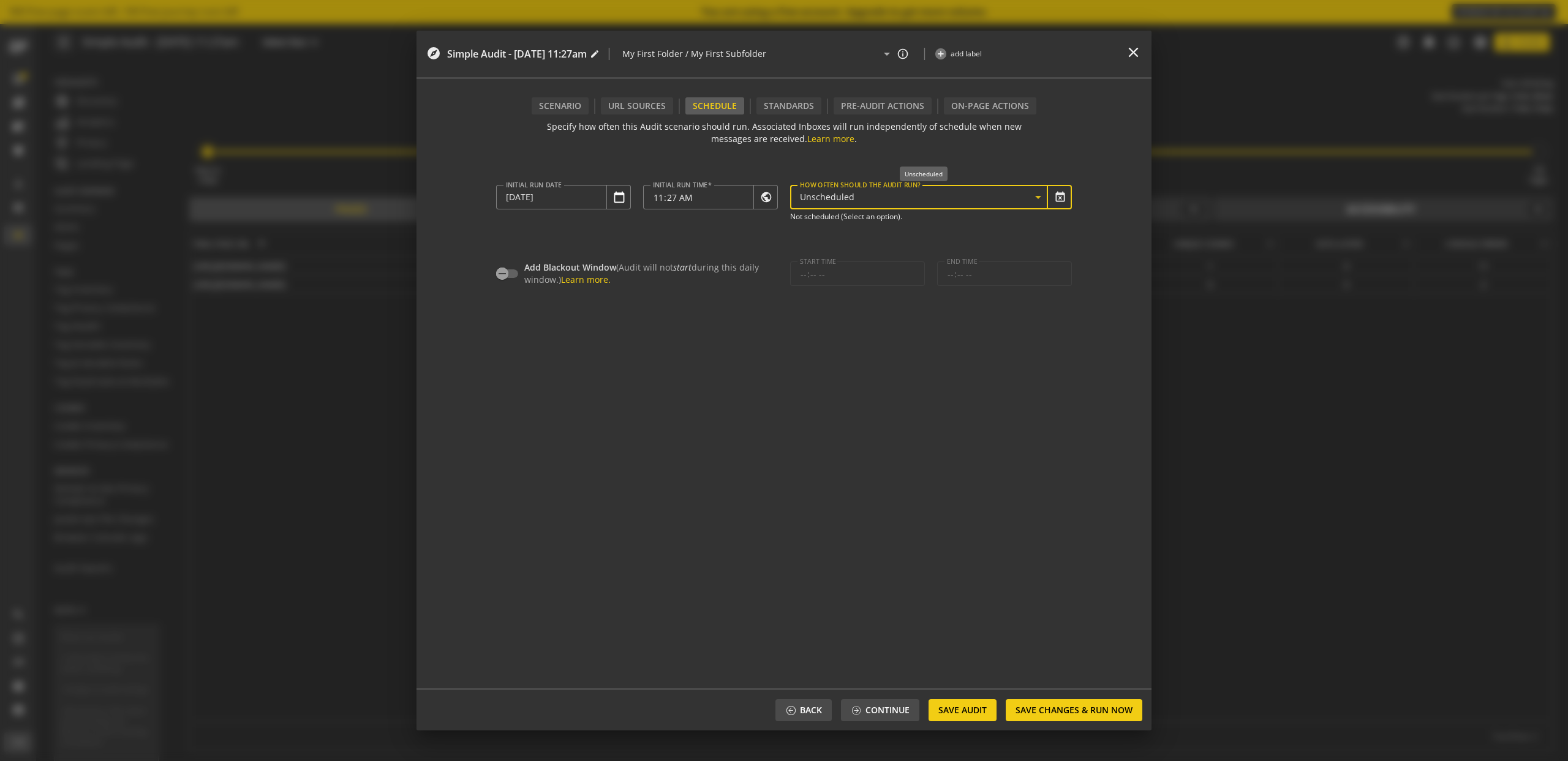
click at [873, 196] on div "Unscheduled" at bounding box center [917, 198] width 235 height 11
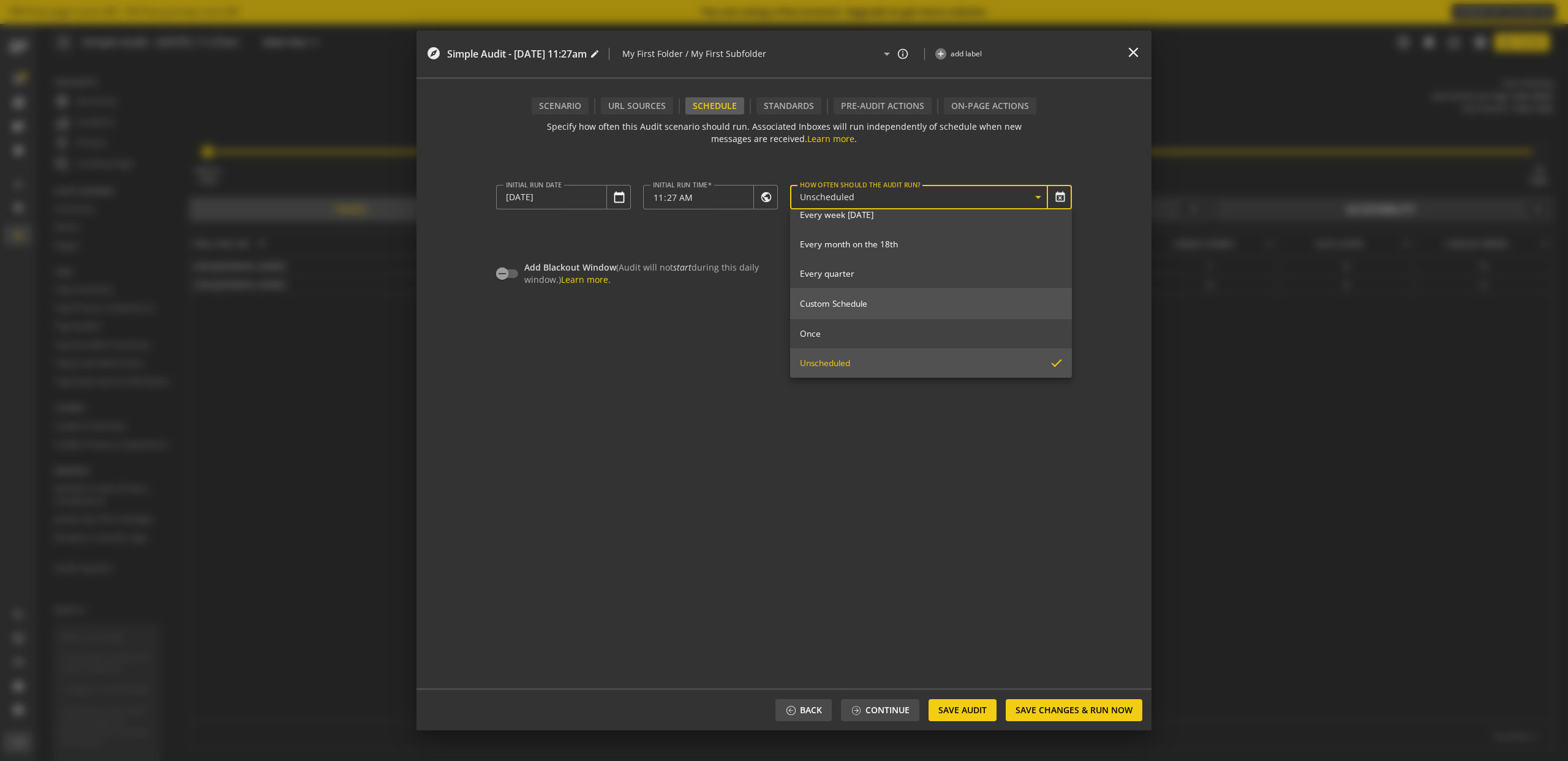
scroll to position [132, 0]
click at [850, 328] on span "Once" at bounding box center [931, 333] width 262 height 11
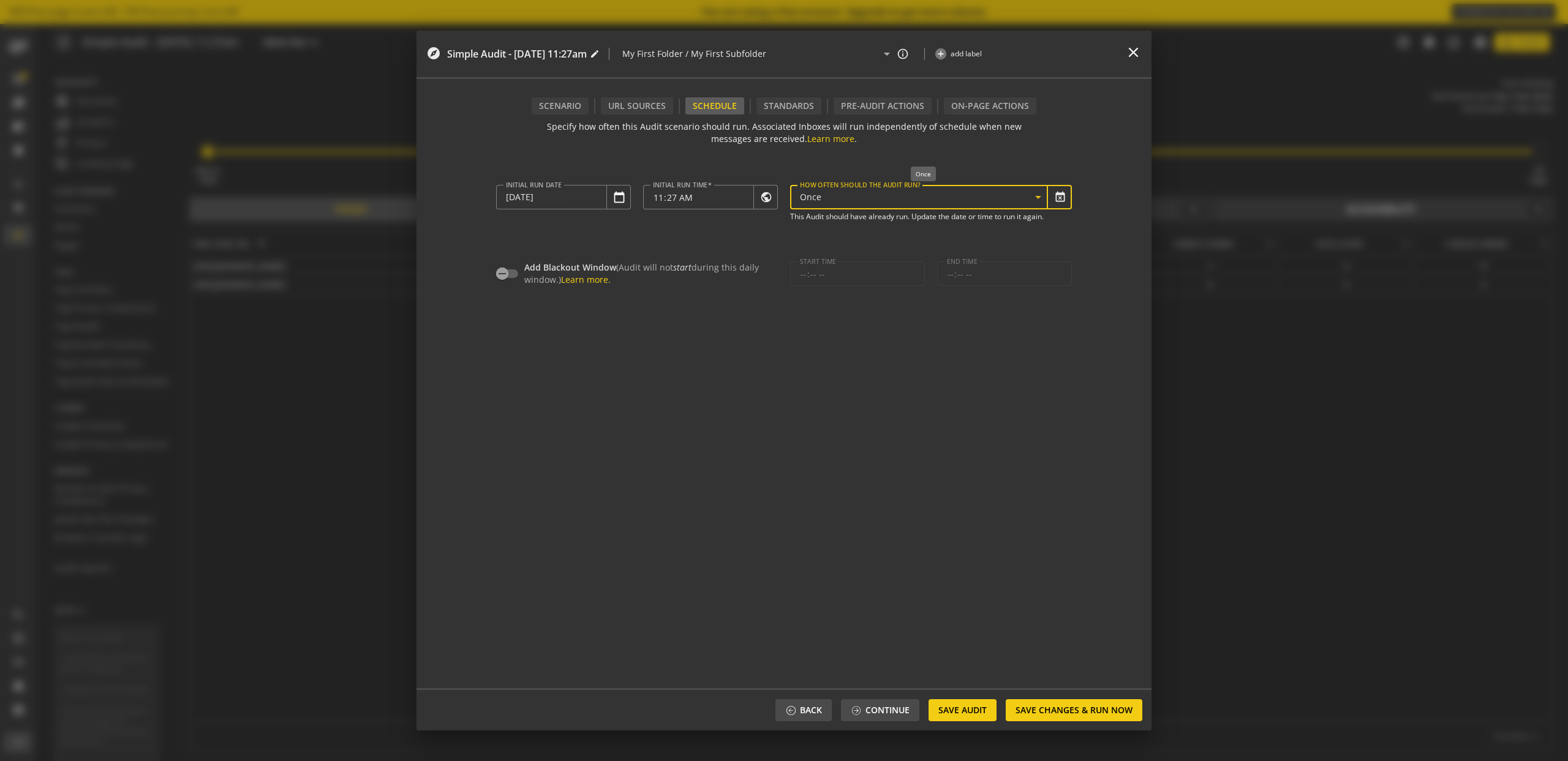
click at [871, 198] on div "Once" at bounding box center [917, 198] width 235 height 11
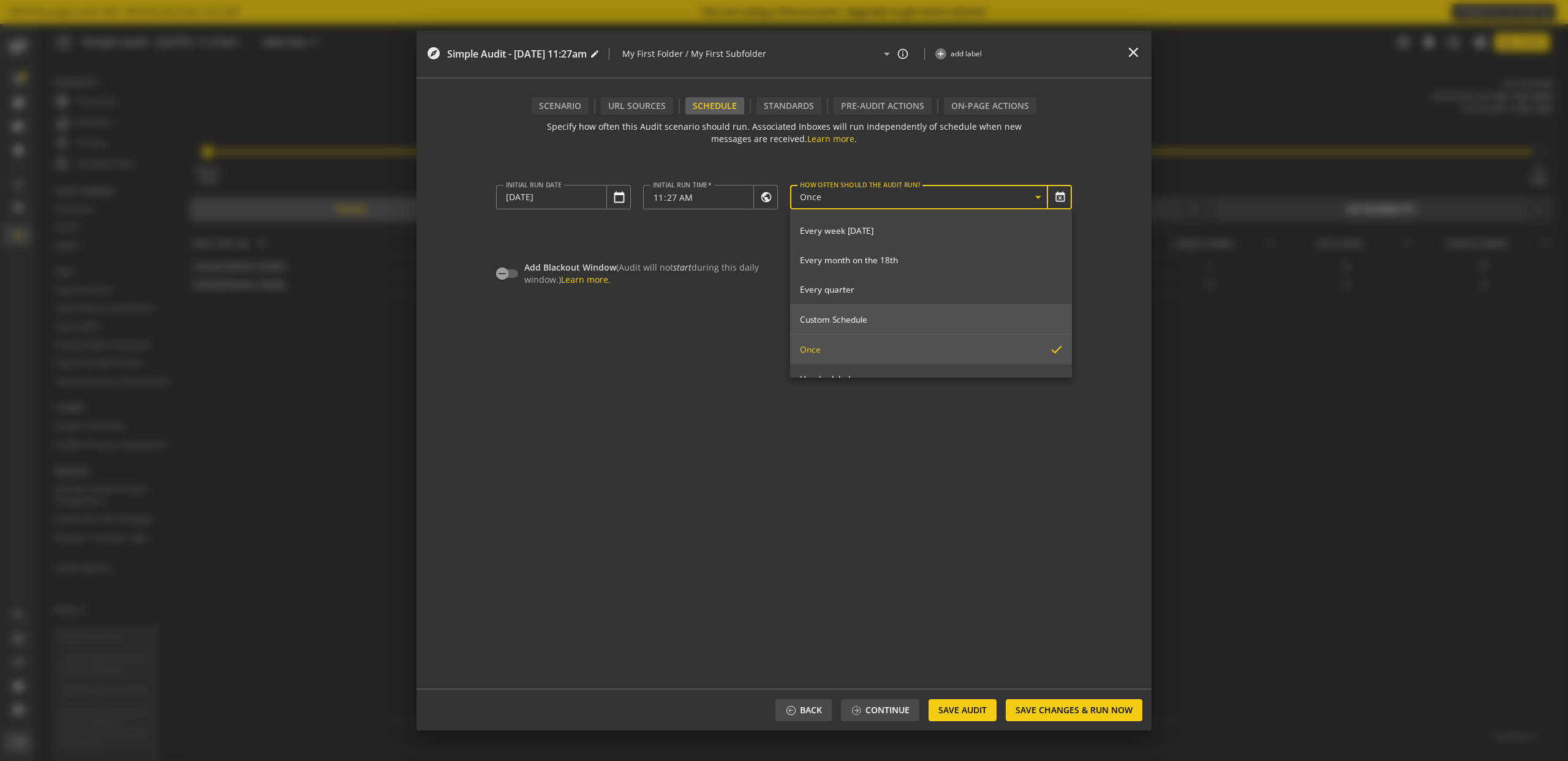
scroll to position [136, 0]
click at [814, 357] on span "Unscheduled" at bounding box center [931, 358] width 262 height 11
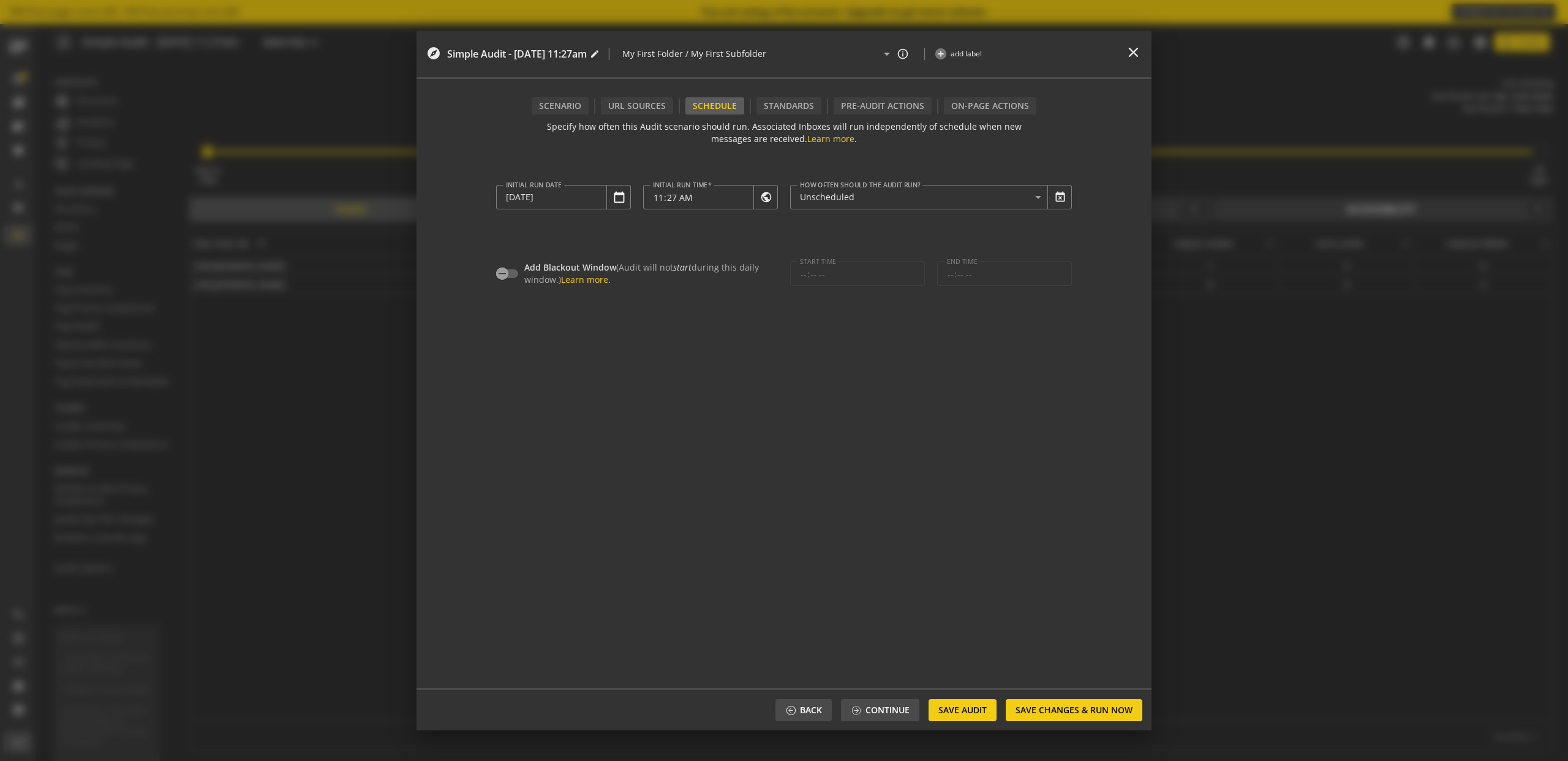
click at [640, 115] on audit-schedule "Specify how often this Audit scenario should run. Associated Inboxes will run i…" at bounding box center [784, 401] width 735 height 574
click at [640, 111] on div "URL Sources" at bounding box center [637, 106] width 72 height 17
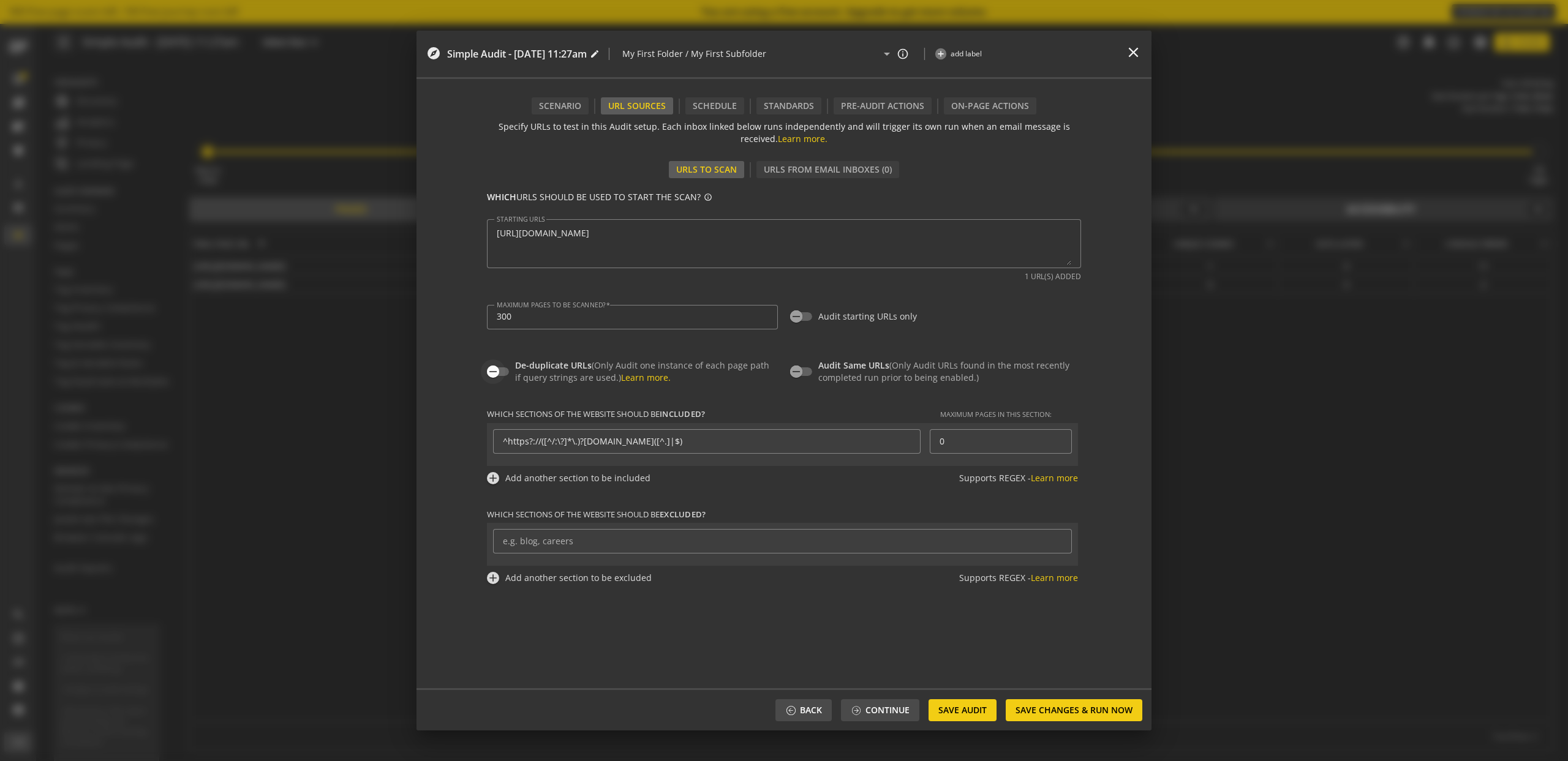
click at [499, 371] on span "button" at bounding box center [493, 372] width 12 height 12
click at [567, 115] on form "Specify URLs to test in this Audit setup. Each inbox linked below runs independ…" at bounding box center [784, 401] width 594 height 574
click at [569, 108] on div "Scenario" at bounding box center [560, 106] width 57 height 17
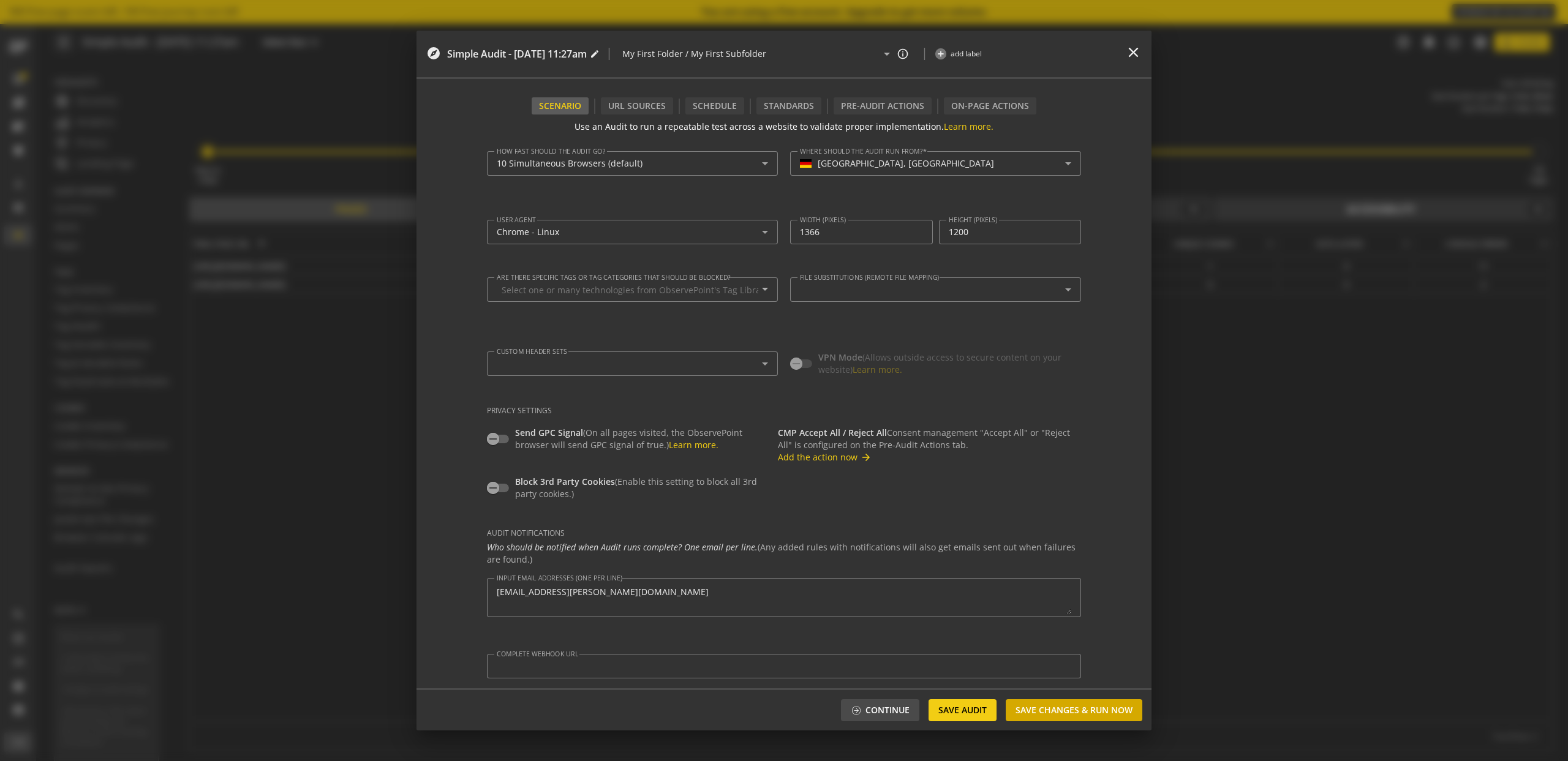
click at [1096, 712] on span "Save Changes & Run Now" at bounding box center [1074, 710] width 117 height 22
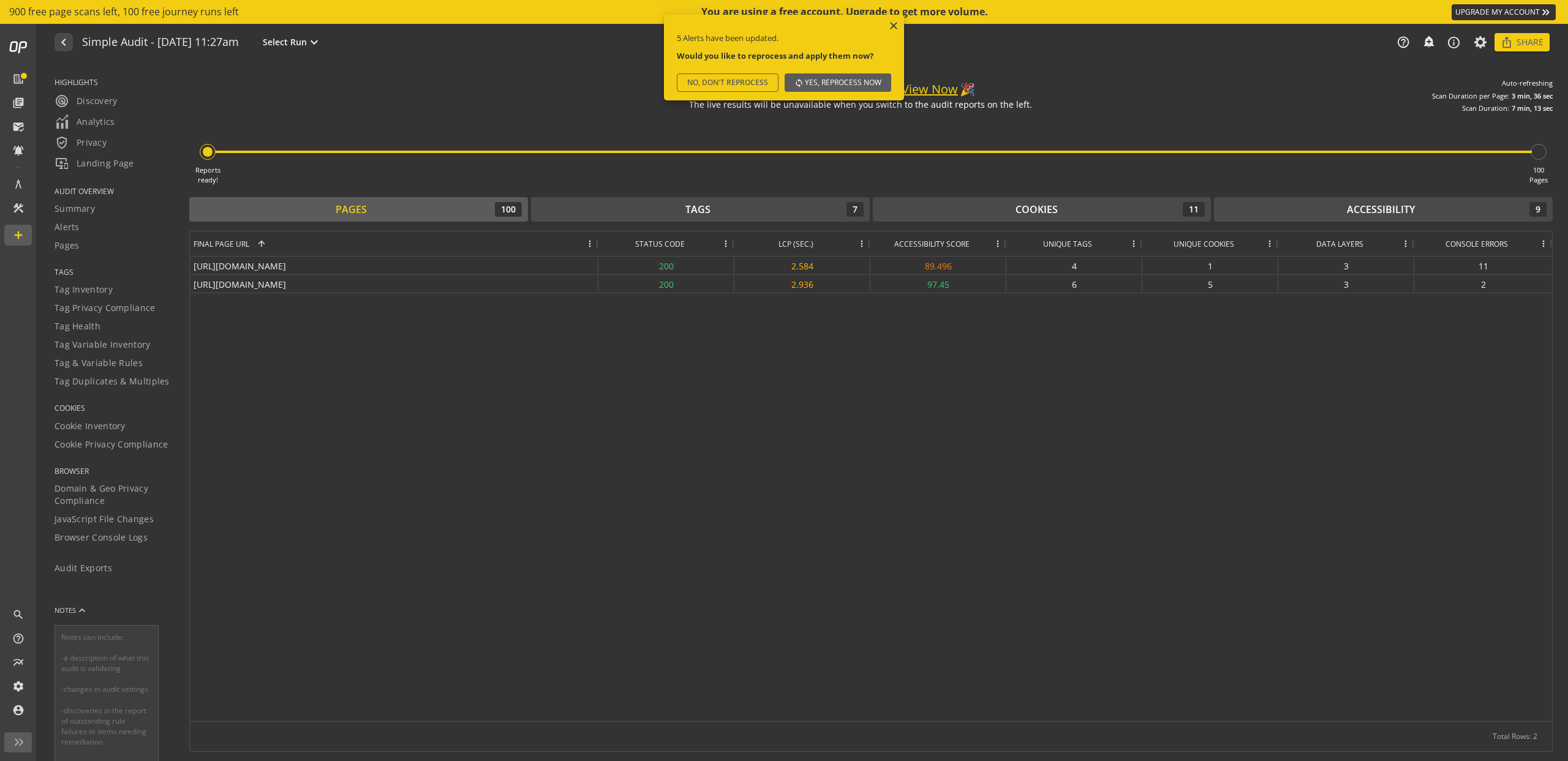
click at [844, 82] on span "Yes, reprocess now" at bounding box center [842, 82] width 76 height 22
